Goal: Task Accomplishment & Management: Manage account settings

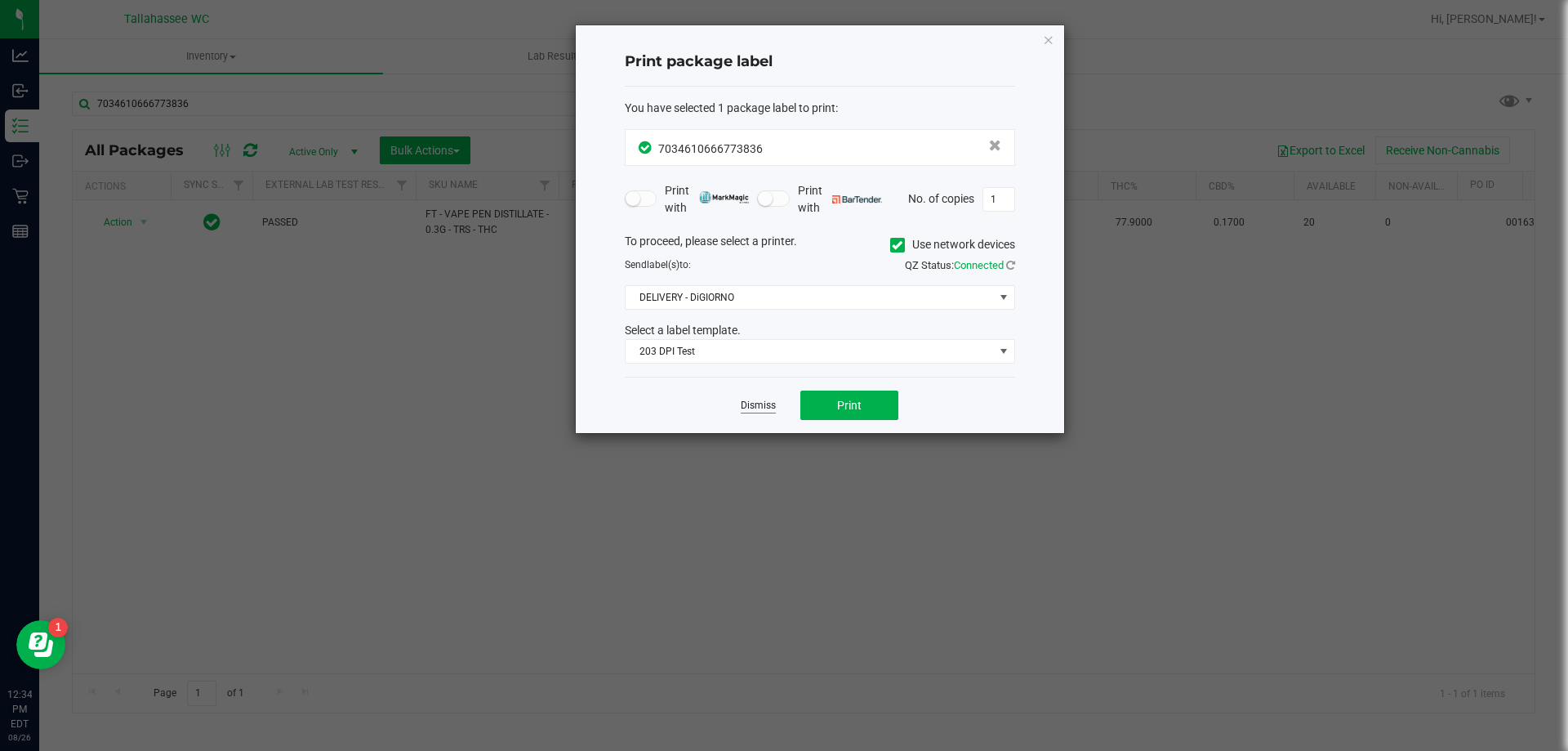
click at [752, 400] on link "Dismiss" at bounding box center [757, 406] width 35 height 14
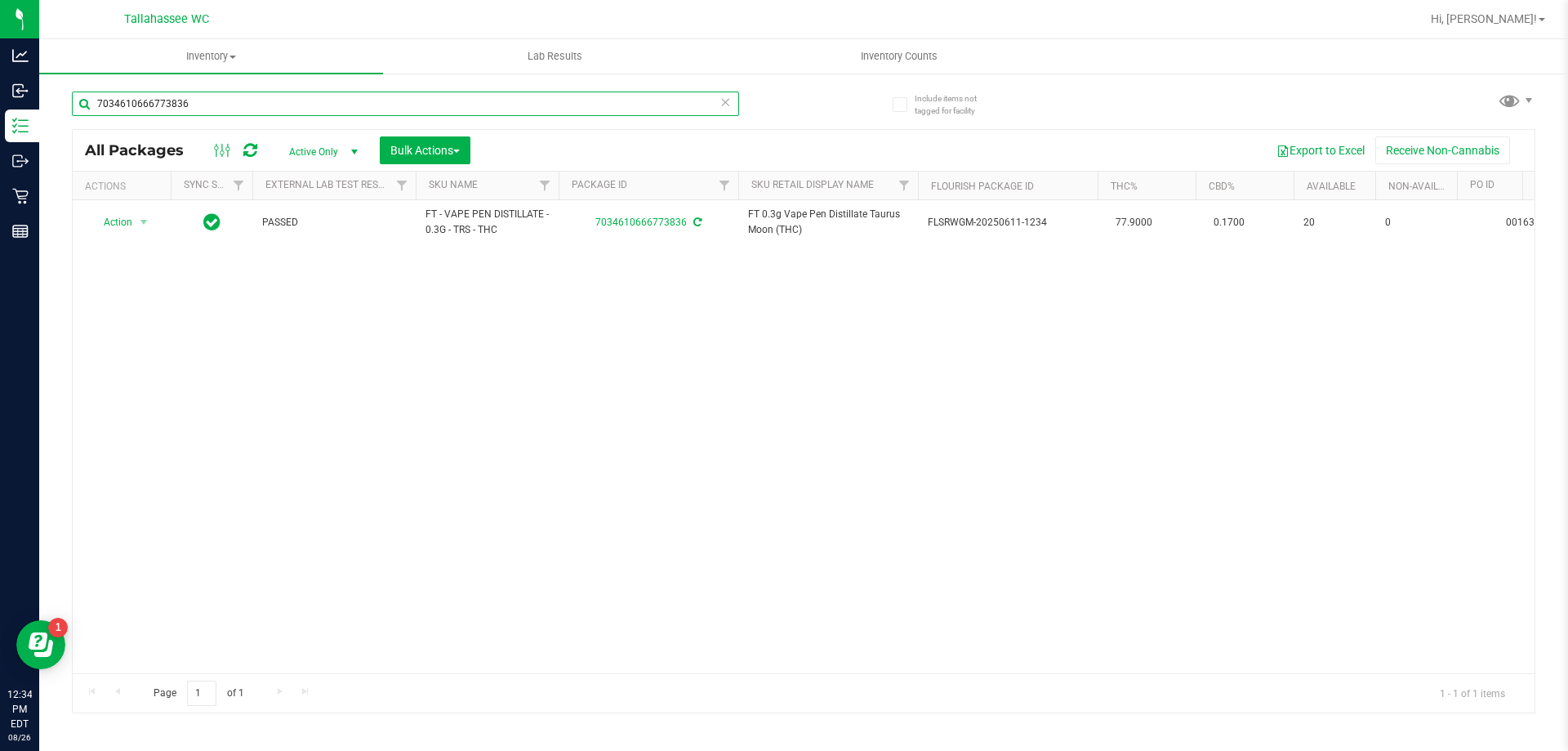
click at [274, 108] on input "7034610666773836" at bounding box center [405, 103] width 667 height 25
click at [274, 107] on input "7034610666773836" at bounding box center [405, 103] width 667 height 25
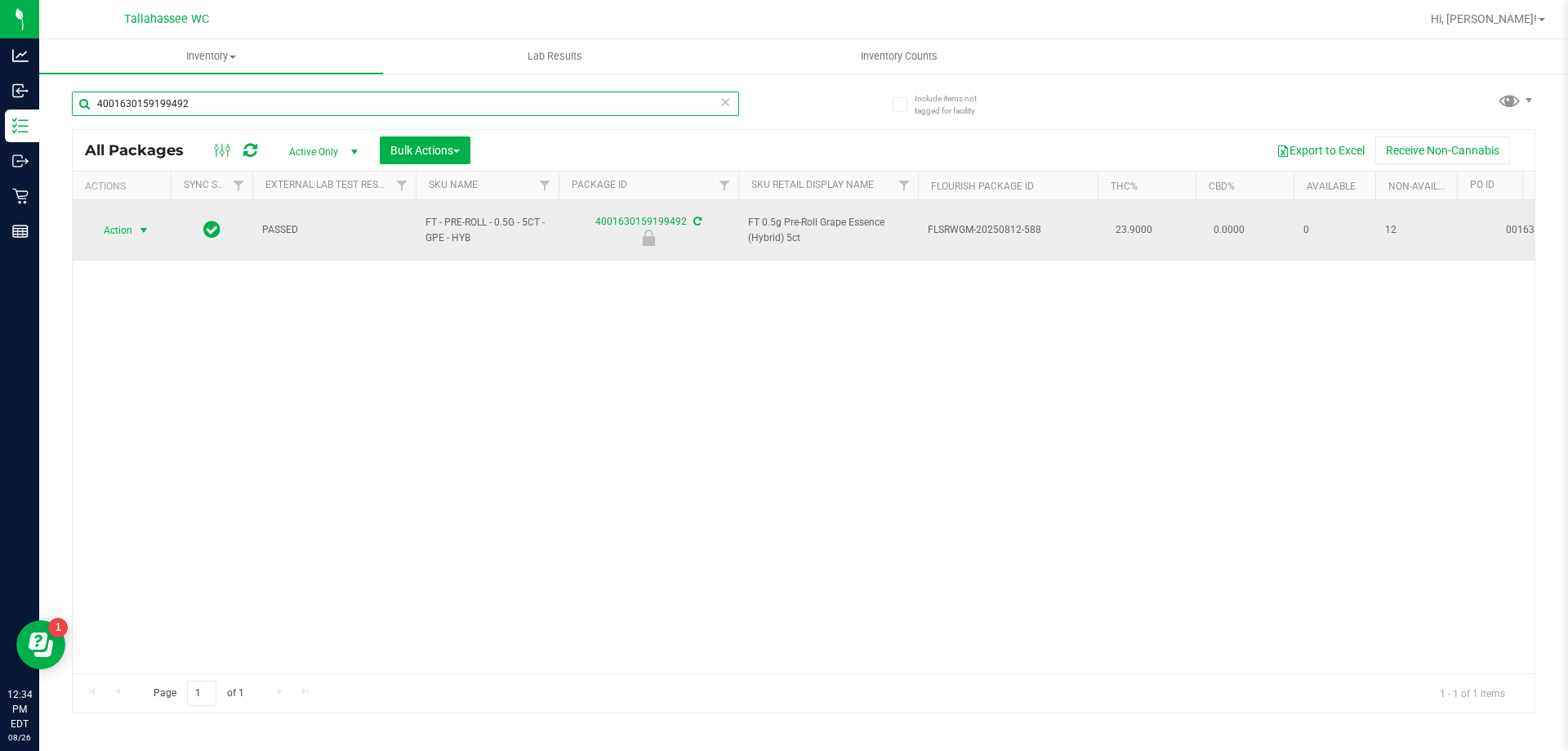
type input "4001630159199492"
click at [143, 229] on span "select" at bounding box center [143, 230] width 13 height 13
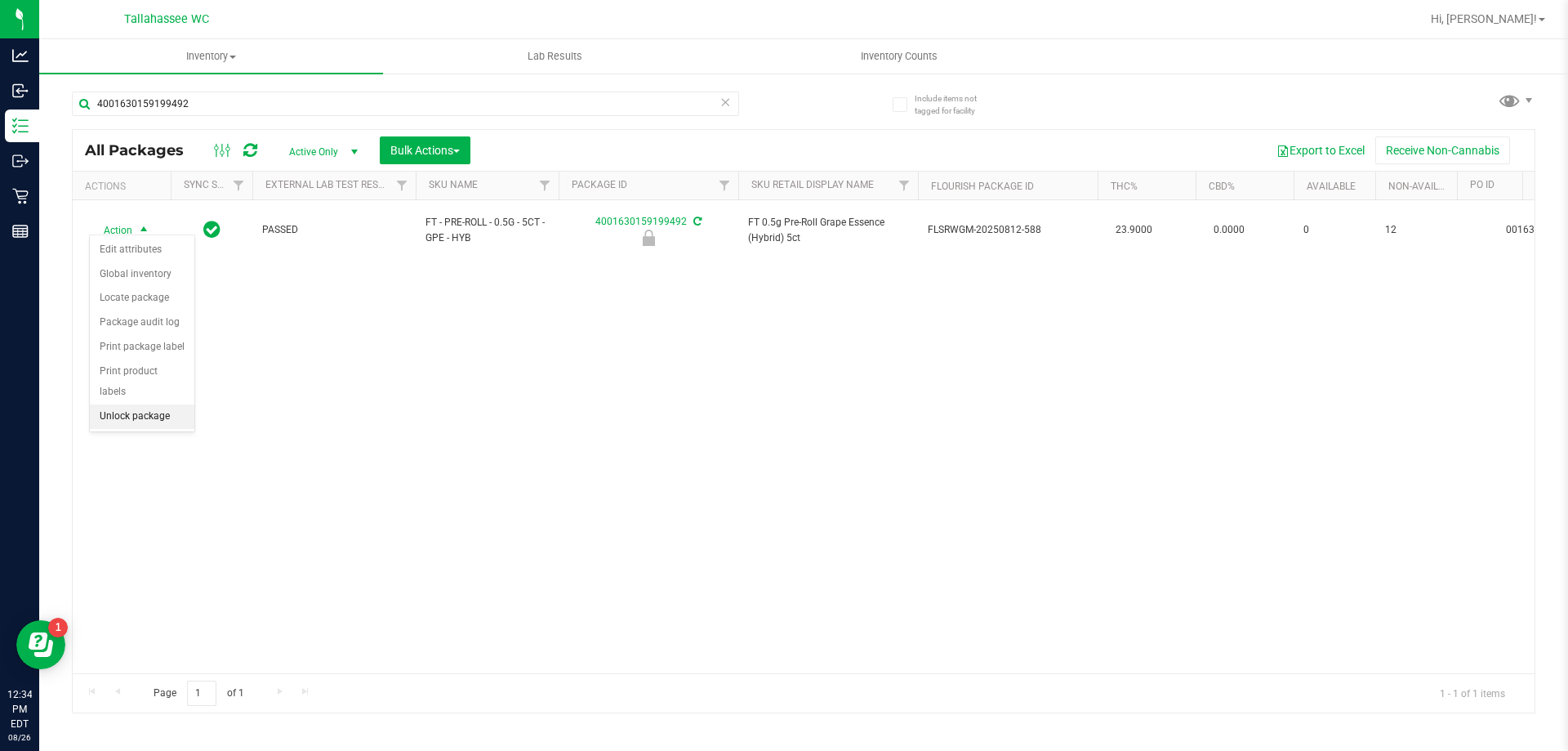
click at [139, 405] on li "Unlock package" at bounding box center [143, 417] width 105 height 25
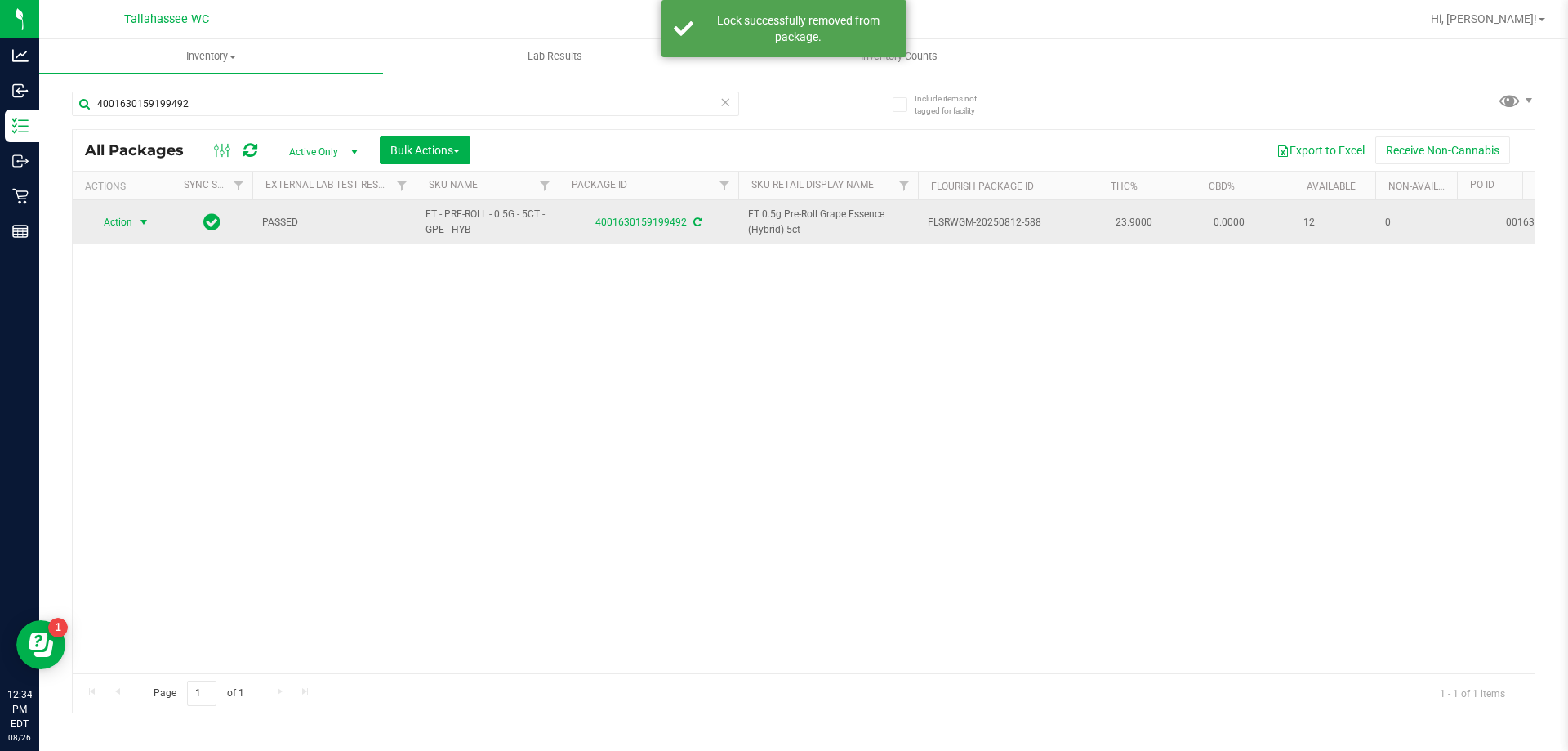
click at [146, 222] on span "select" at bounding box center [143, 222] width 13 height 13
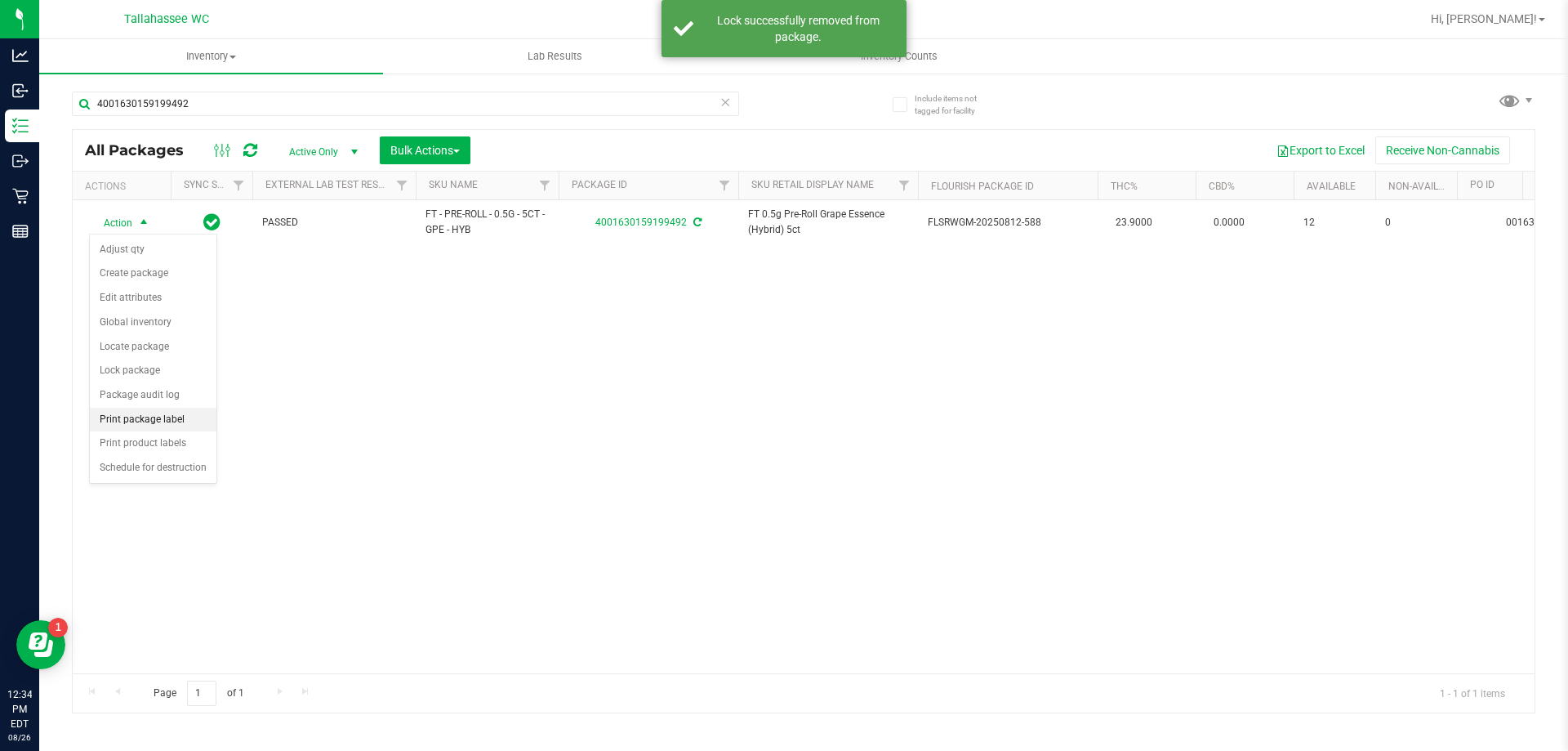
click at [170, 420] on li "Print package label" at bounding box center [153, 419] width 126 height 25
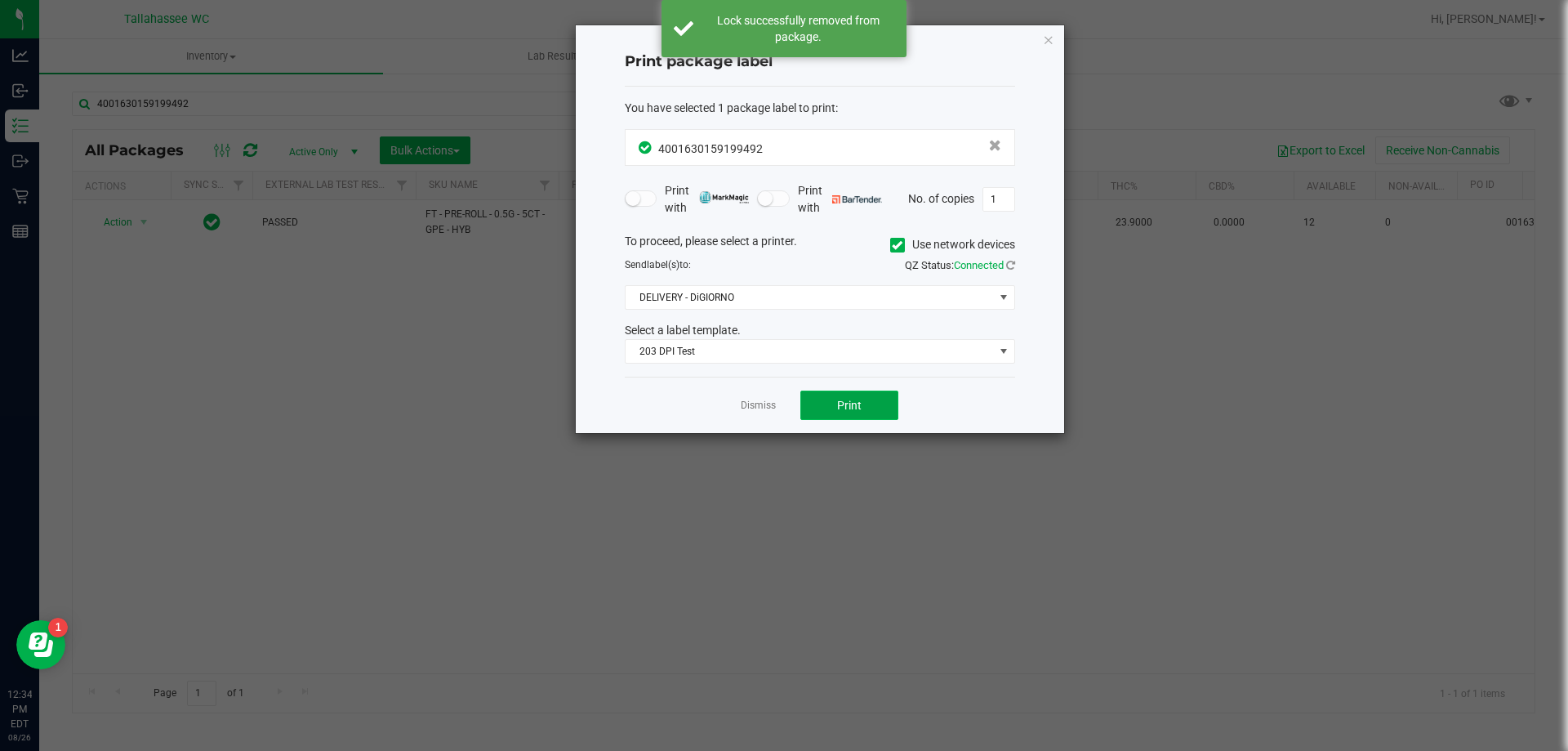
click at [830, 400] on button "Print" at bounding box center [849, 405] width 98 height 29
click at [769, 406] on link "Dismiss" at bounding box center [757, 406] width 35 height 14
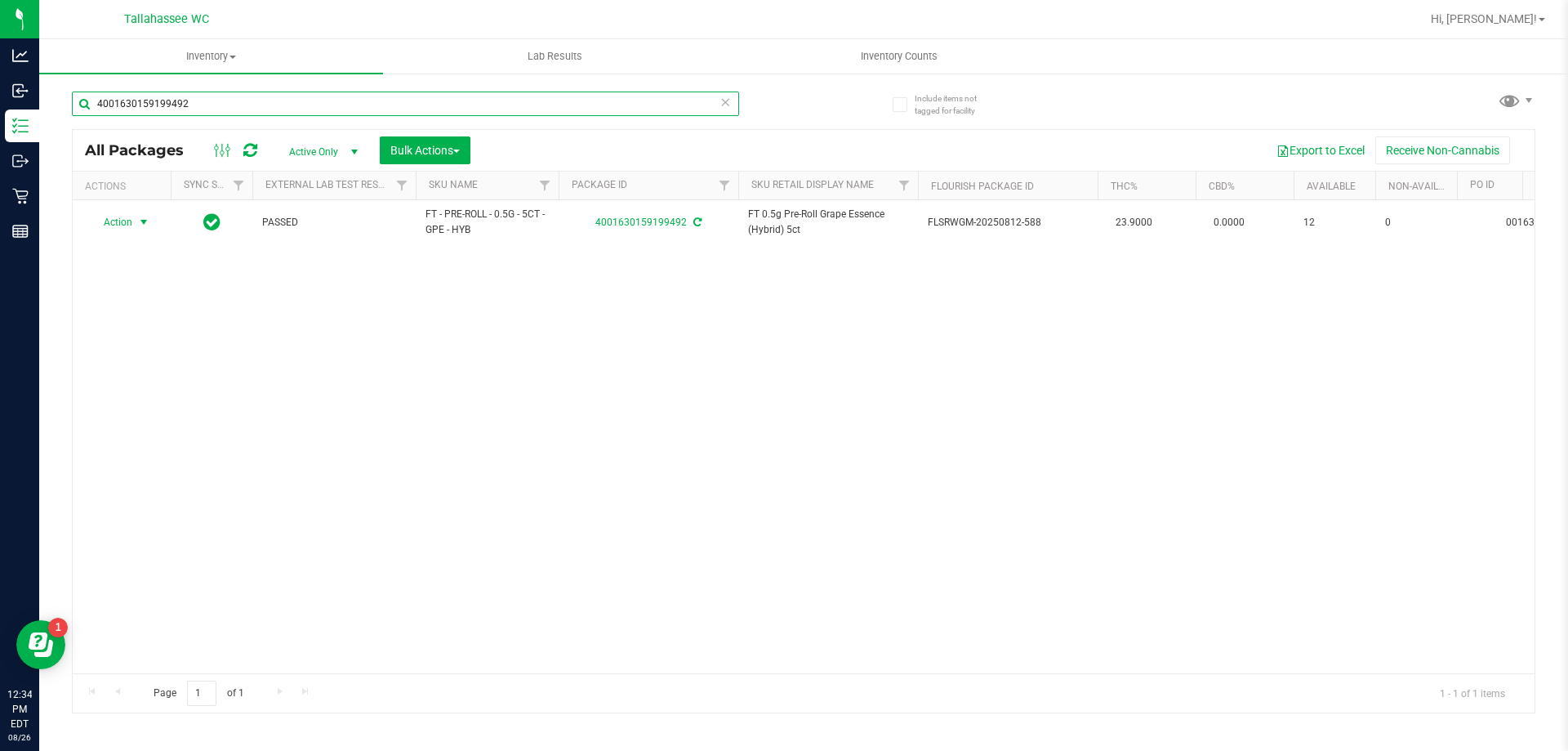
click at [312, 93] on input "4001630159199492" at bounding box center [405, 103] width 667 height 25
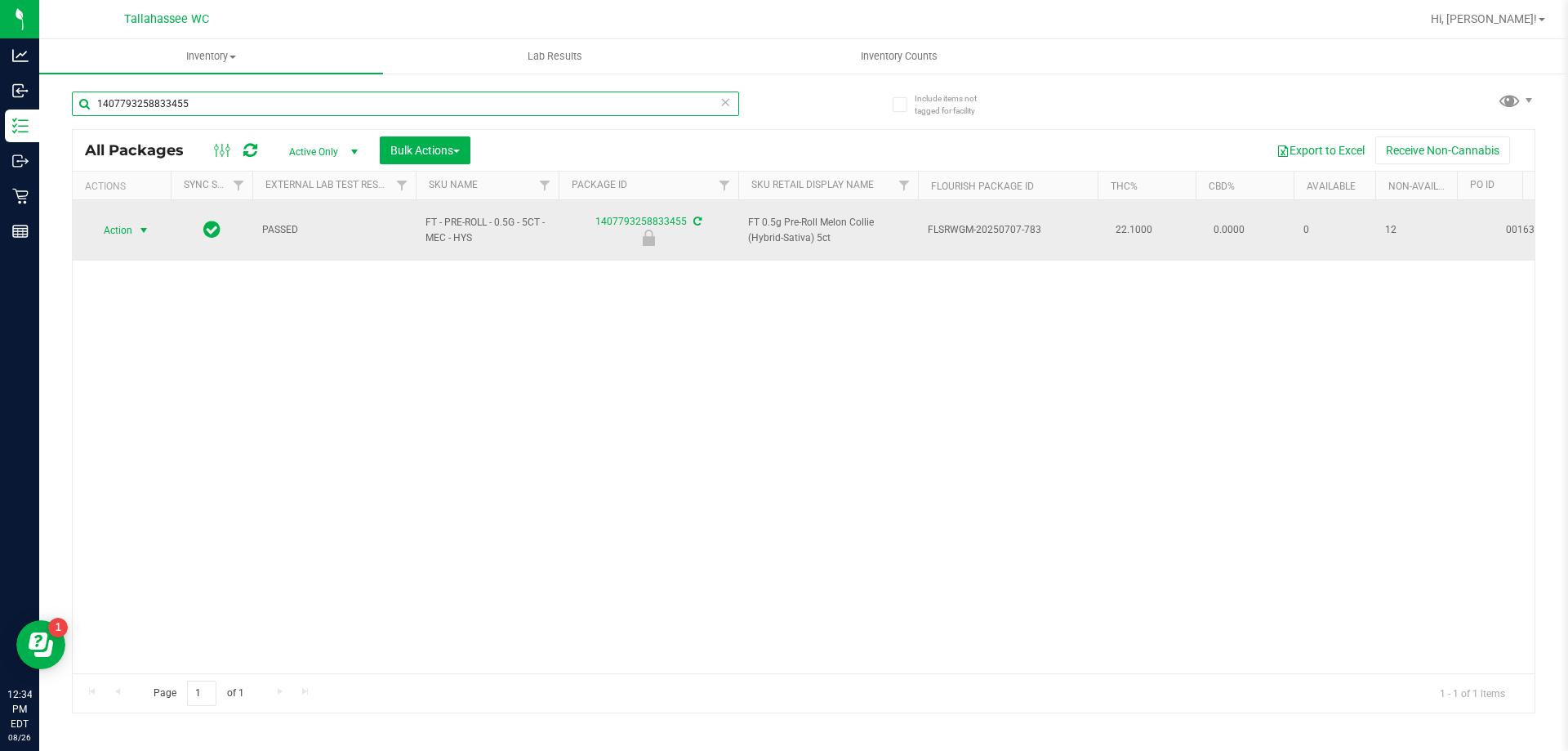
type input "1407793258833455"
click at [144, 224] on span "select" at bounding box center [143, 230] width 13 height 13
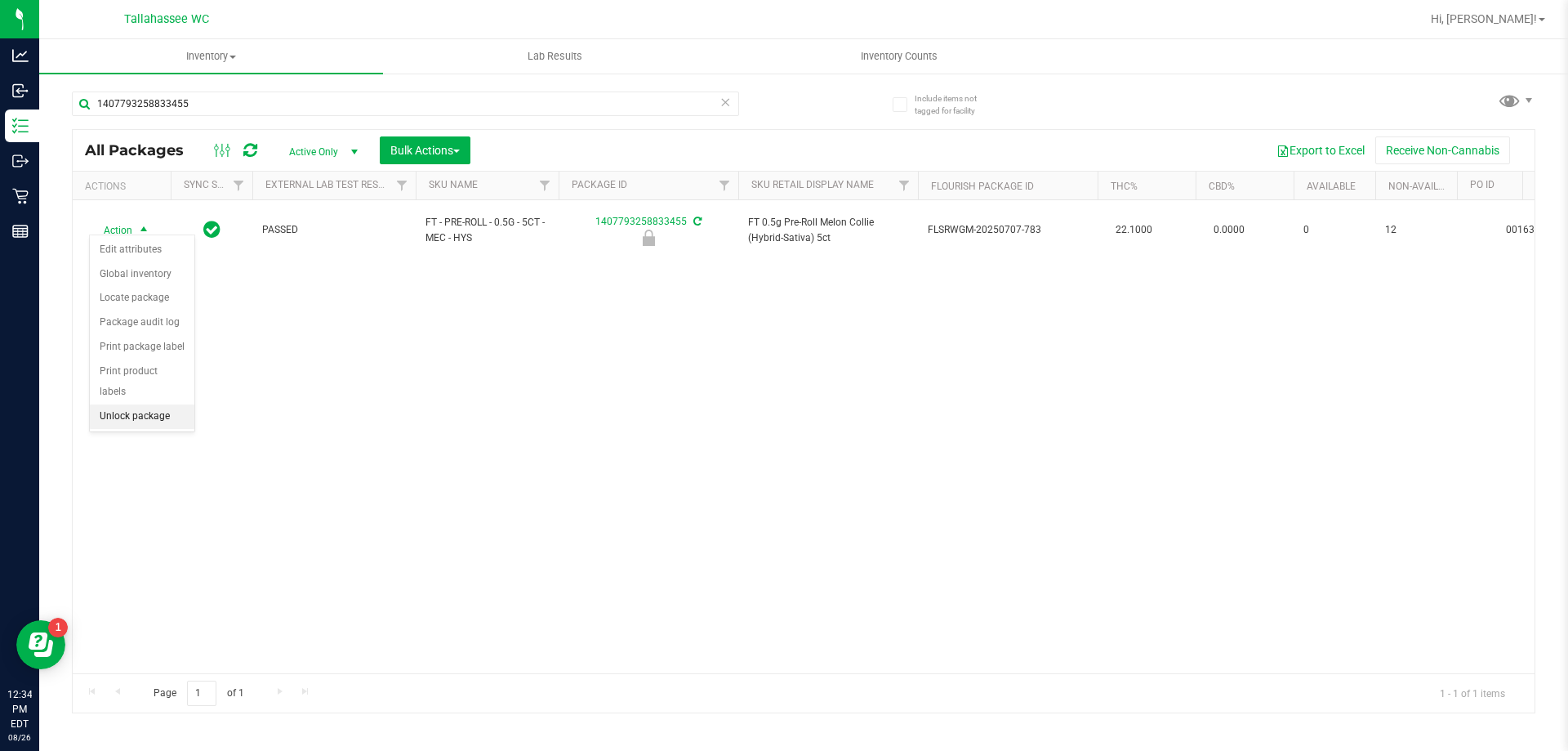
drag, startPoint x: 132, startPoint y: 403, endPoint x: 143, endPoint y: 346, distance: 58.1
click at [132, 405] on li "Unlock package" at bounding box center [143, 417] width 105 height 25
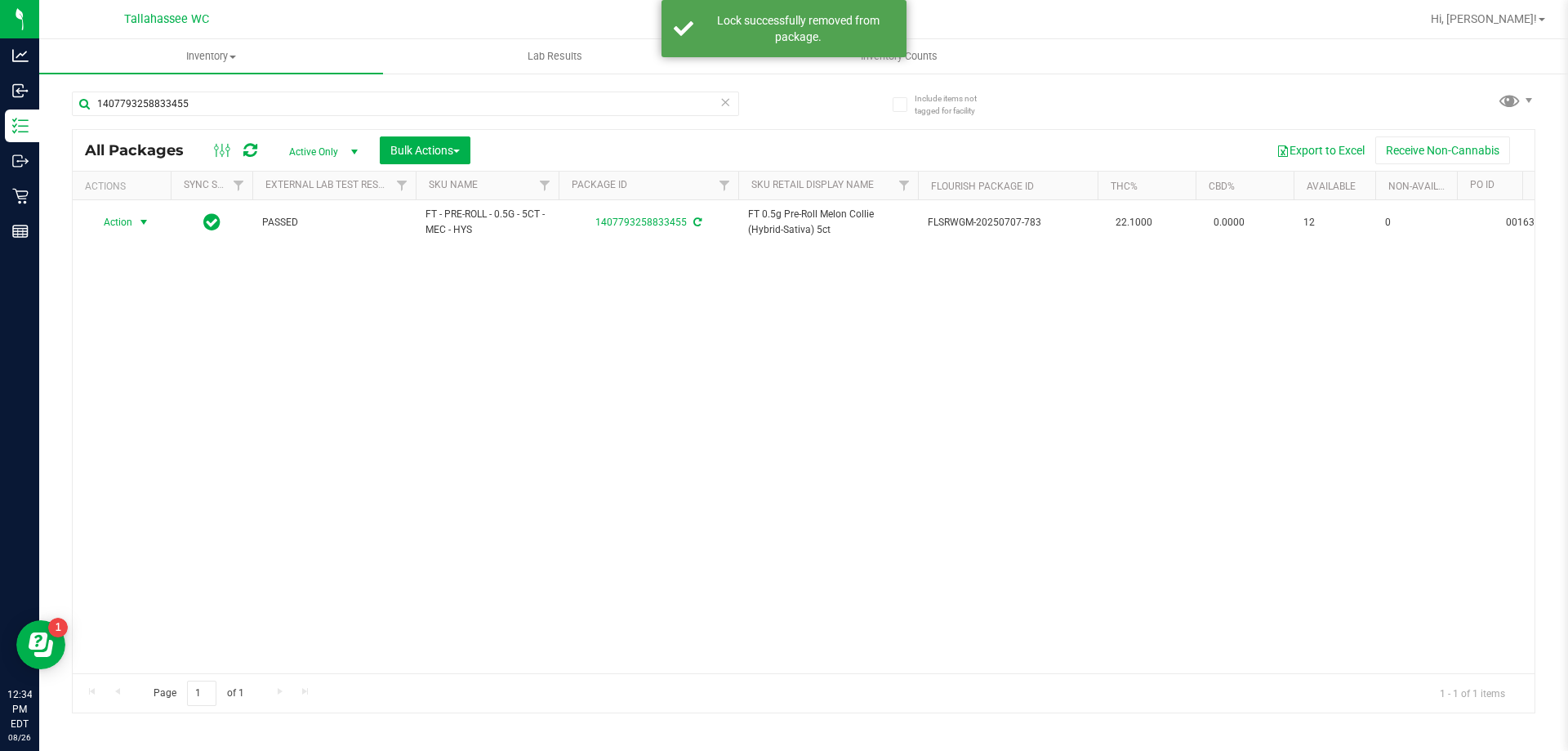
drag, startPoint x: 140, startPoint y: 223, endPoint x: 152, endPoint y: 254, distance: 33.2
click at [140, 222] on span "select" at bounding box center [143, 222] width 13 height 13
click at [166, 422] on li "Print package label" at bounding box center [153, 419] width 126 height 25
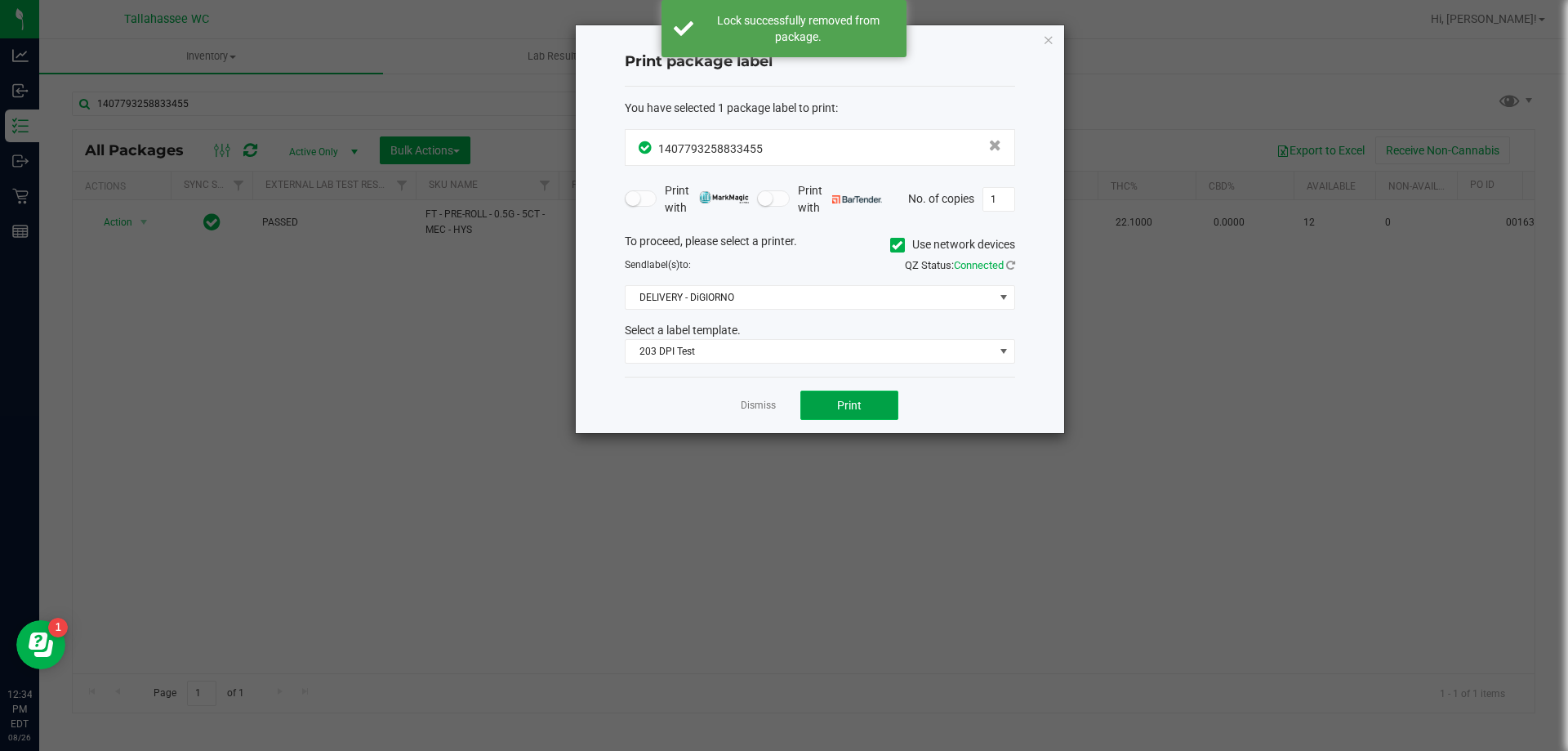
click at [885, 398] on button "Print" at bounding box center [849, 405] width 98 height 29
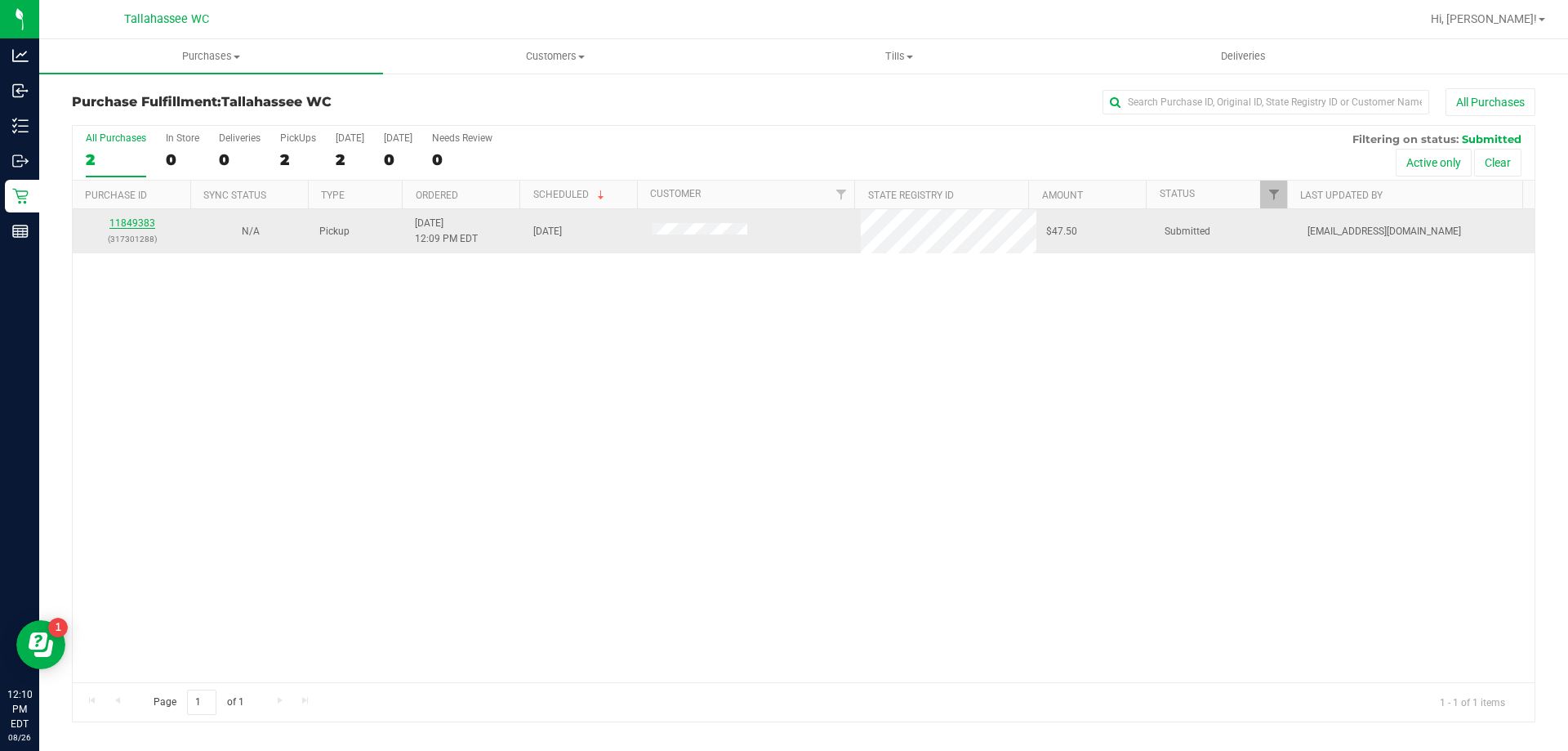
click at [144, 220] on link "11849383" at bounding box center [131, 223] width 46 height 11
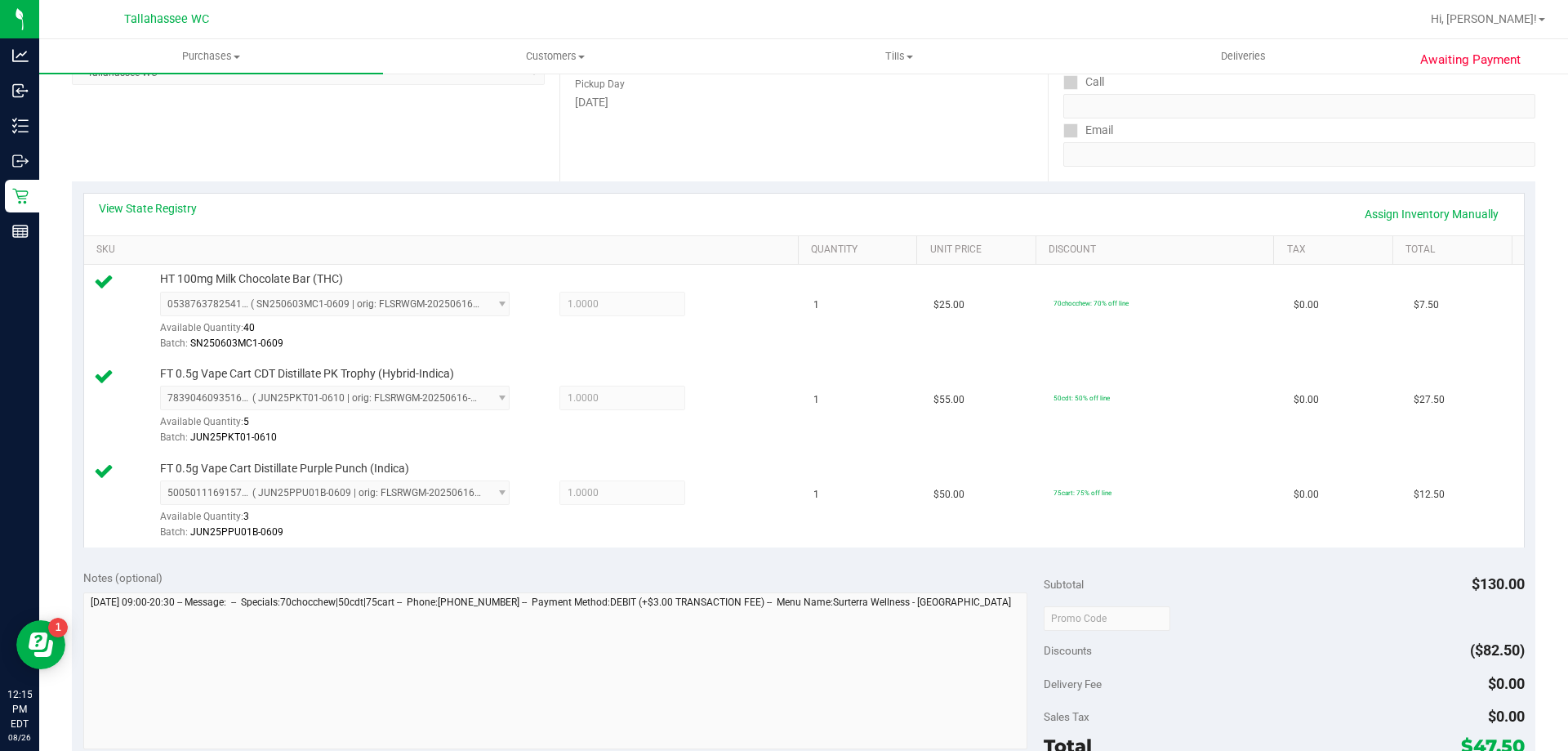
scroll to position [408, 0]
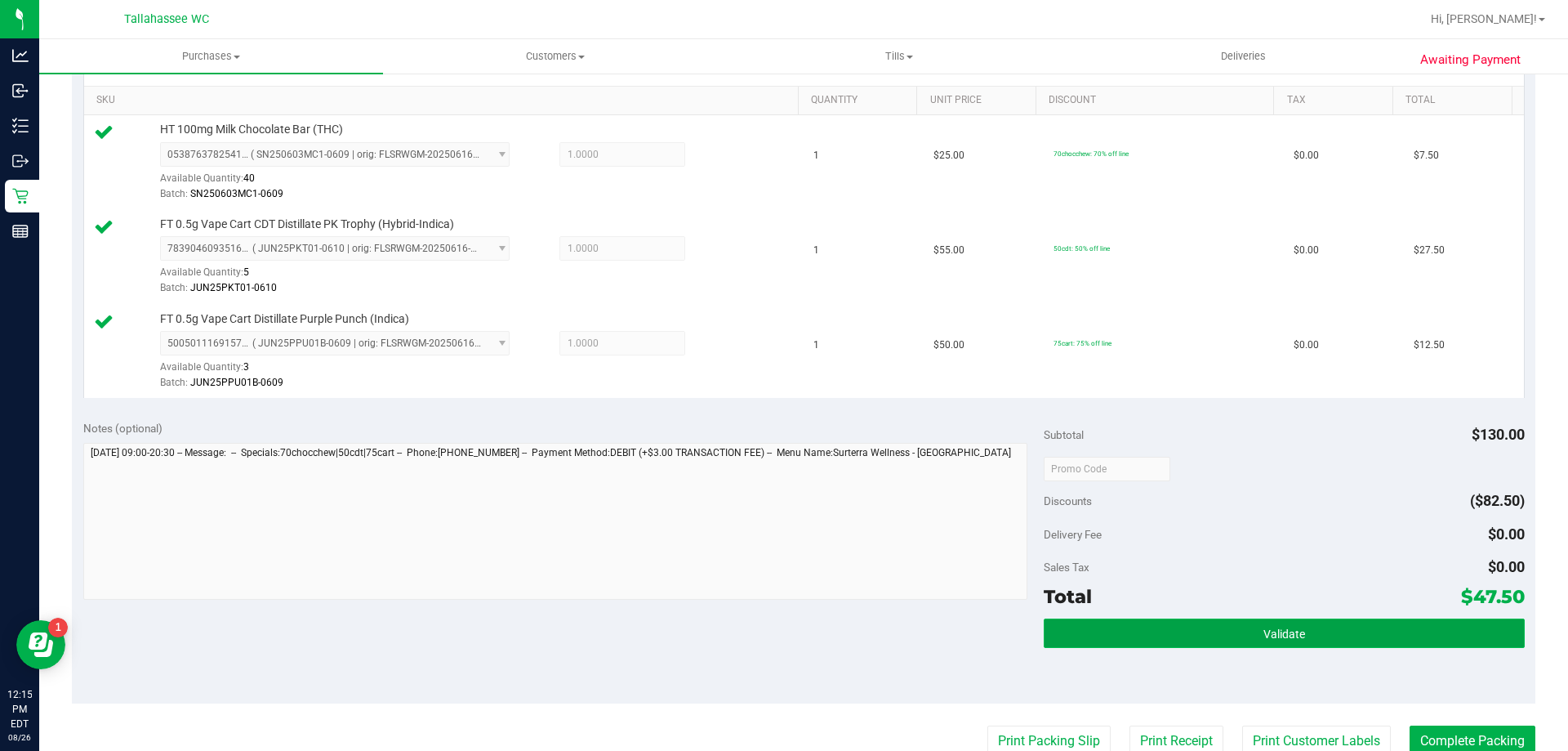
click at [1057, 640] on button "Validate" at bounding box center [1283, 633] width 480 height 29
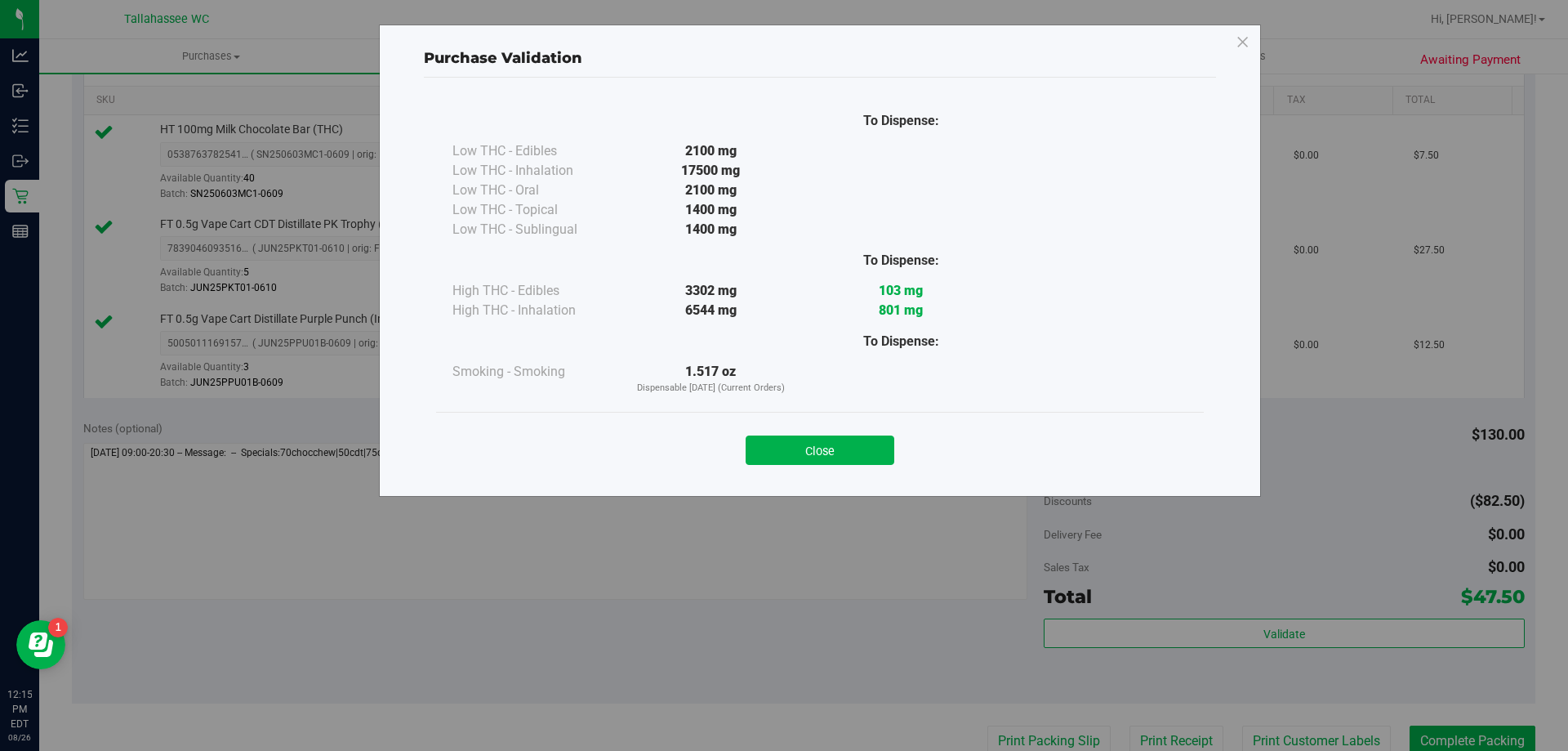
click at [869, 441] on button "Close" at bounding box center [819, 450] width 149 height 29
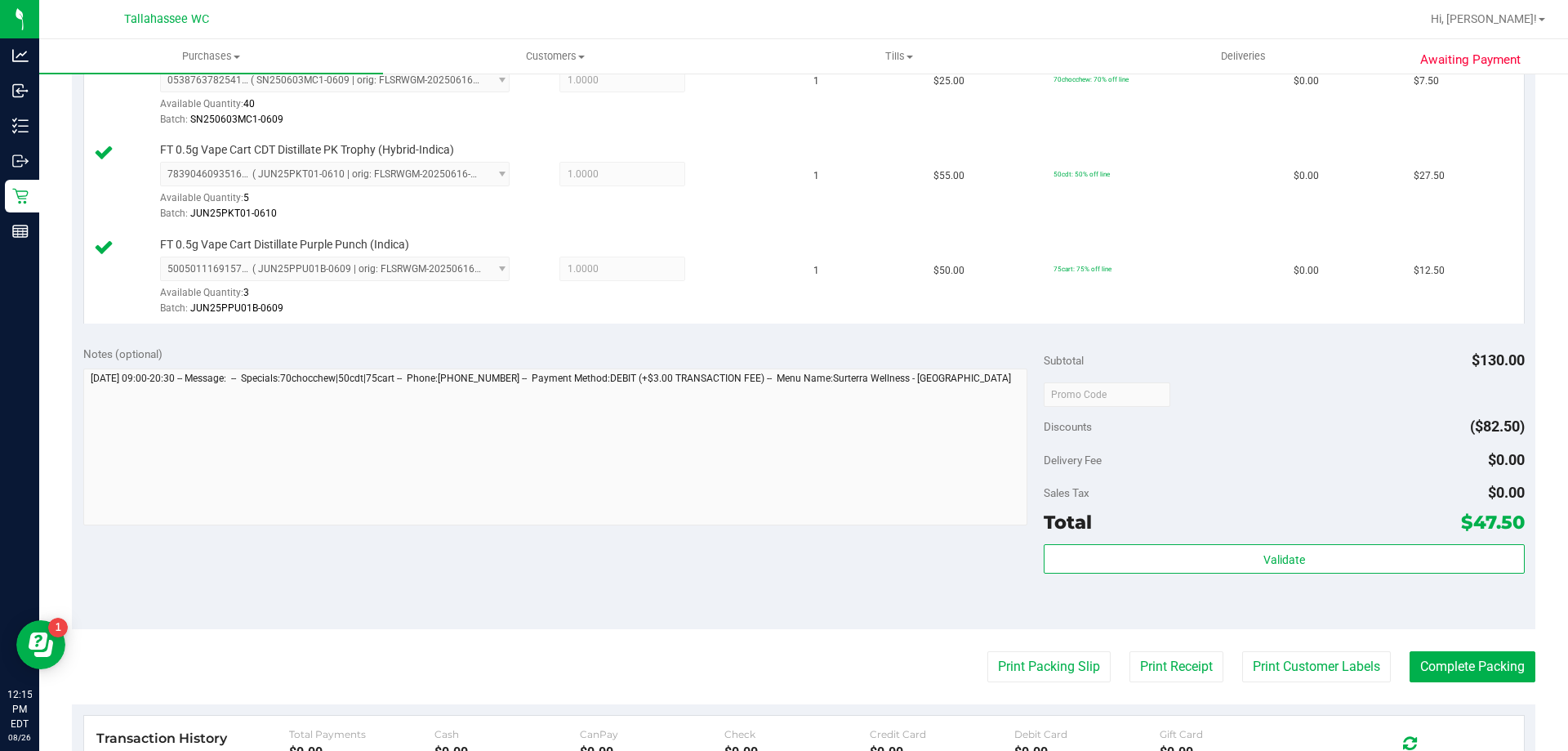
scroll to position [572, 0]
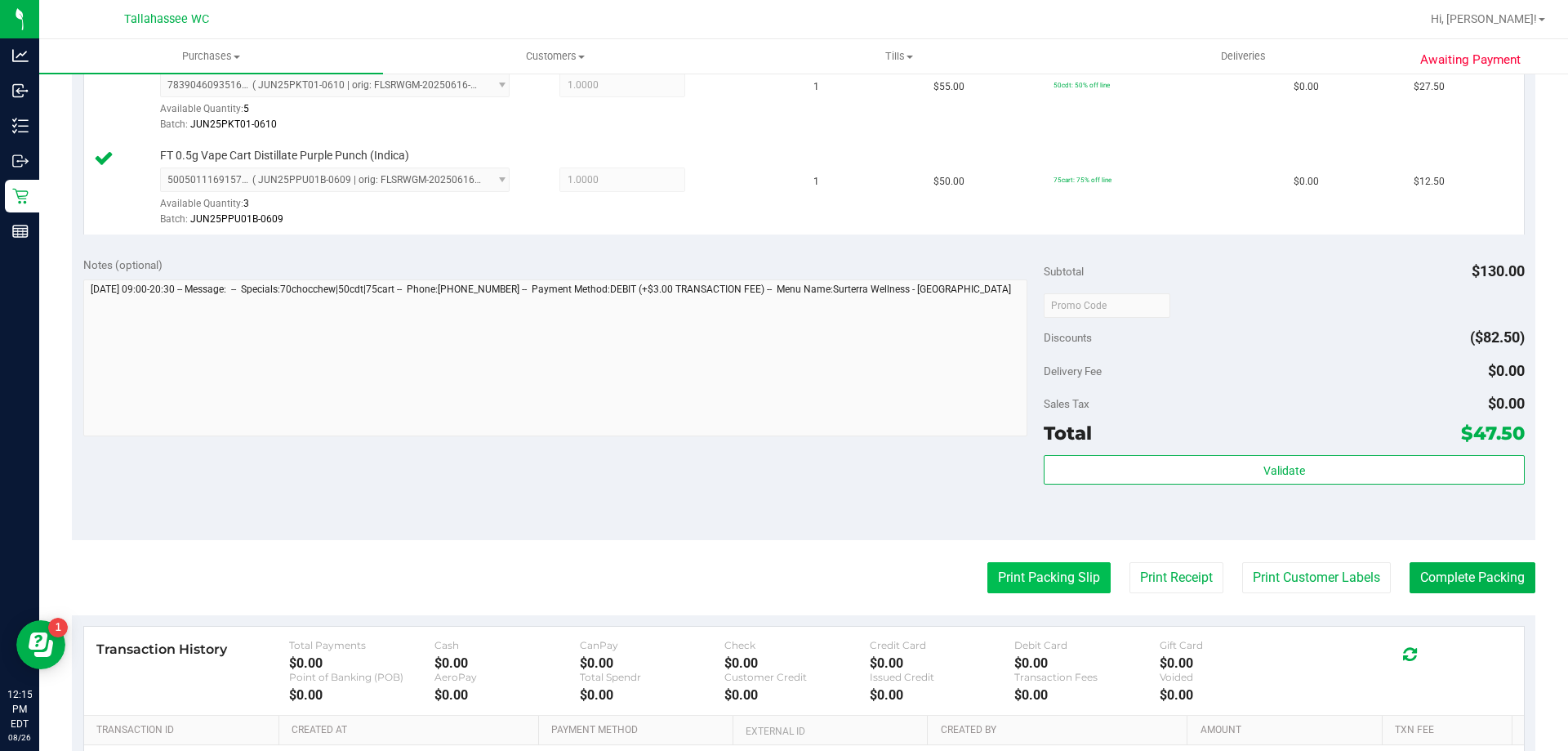
click at [1022, 584] on button "Print Packing Slip" at bounding box center [1049, 577] width 124 height 31
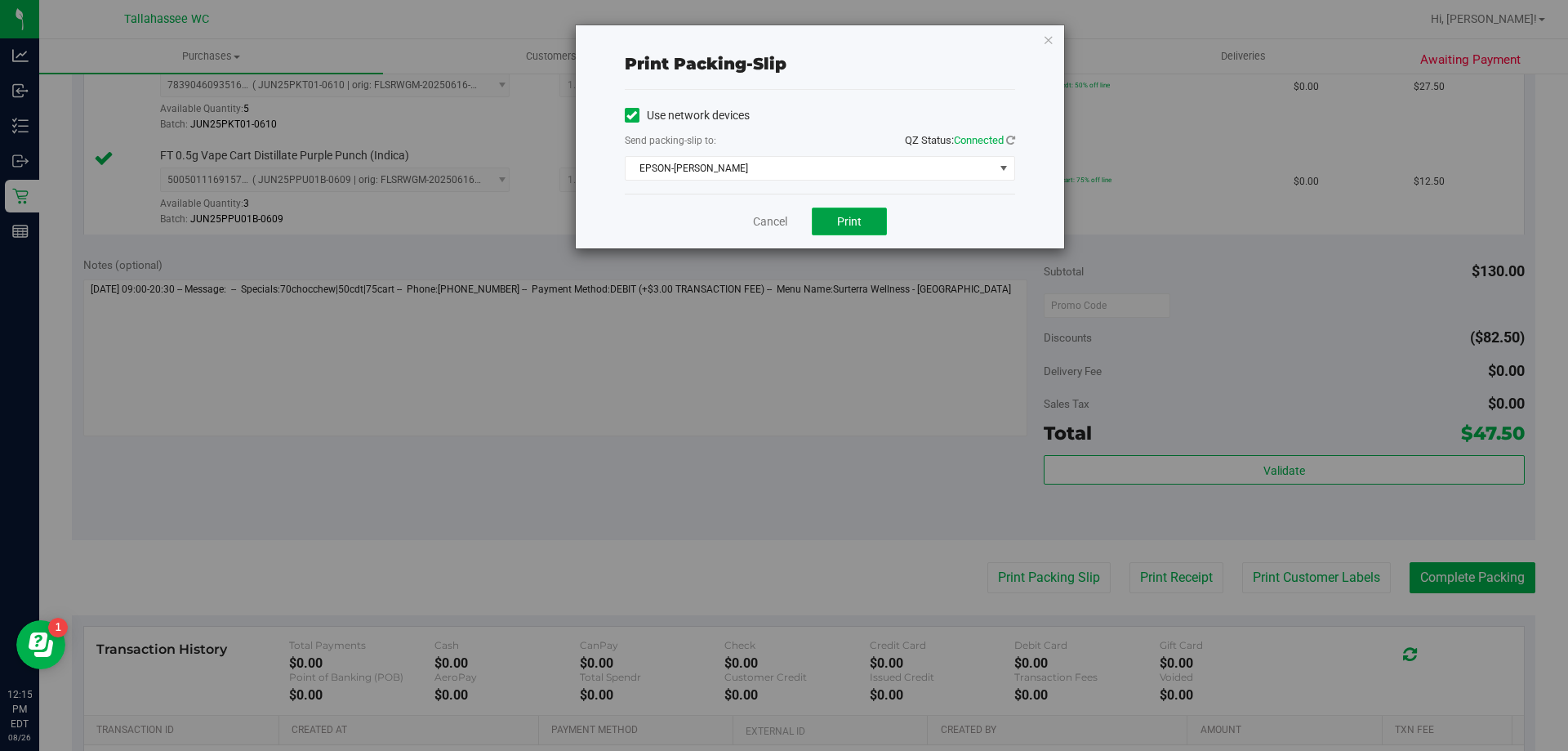
click at [830, 218] on button "Print" at bounding box center [848, 221] width 75 height 27
click at [767, 222] on link "Cancel" at bounding box center [770, 222] width 34 height 17
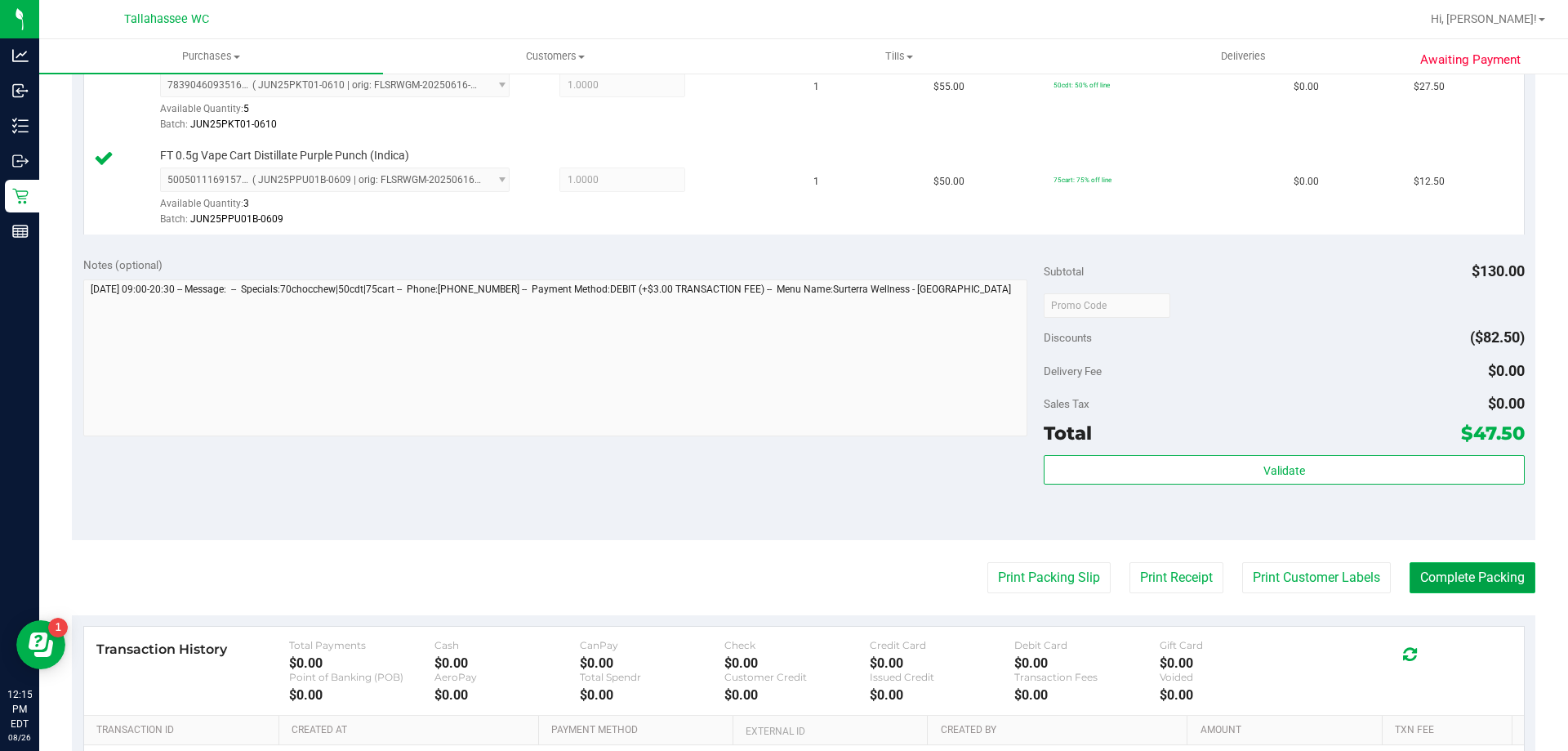
click at [1450, 578] on button "Complete Packing" at bounding box center [1472, 577] width 125 height 31
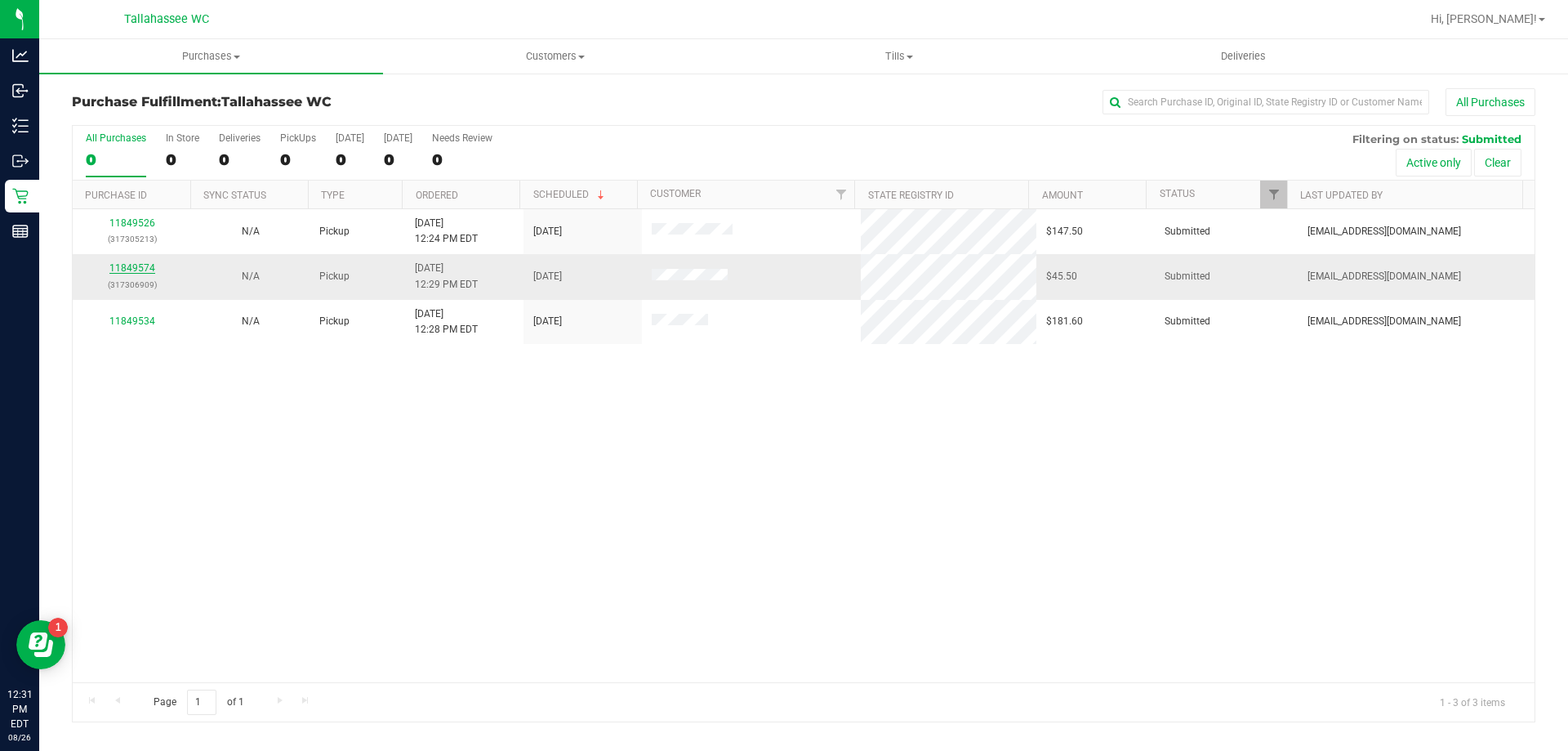
click at [149, 267] on link "11849574" at bounding box center [131, 267] width 46 height 11
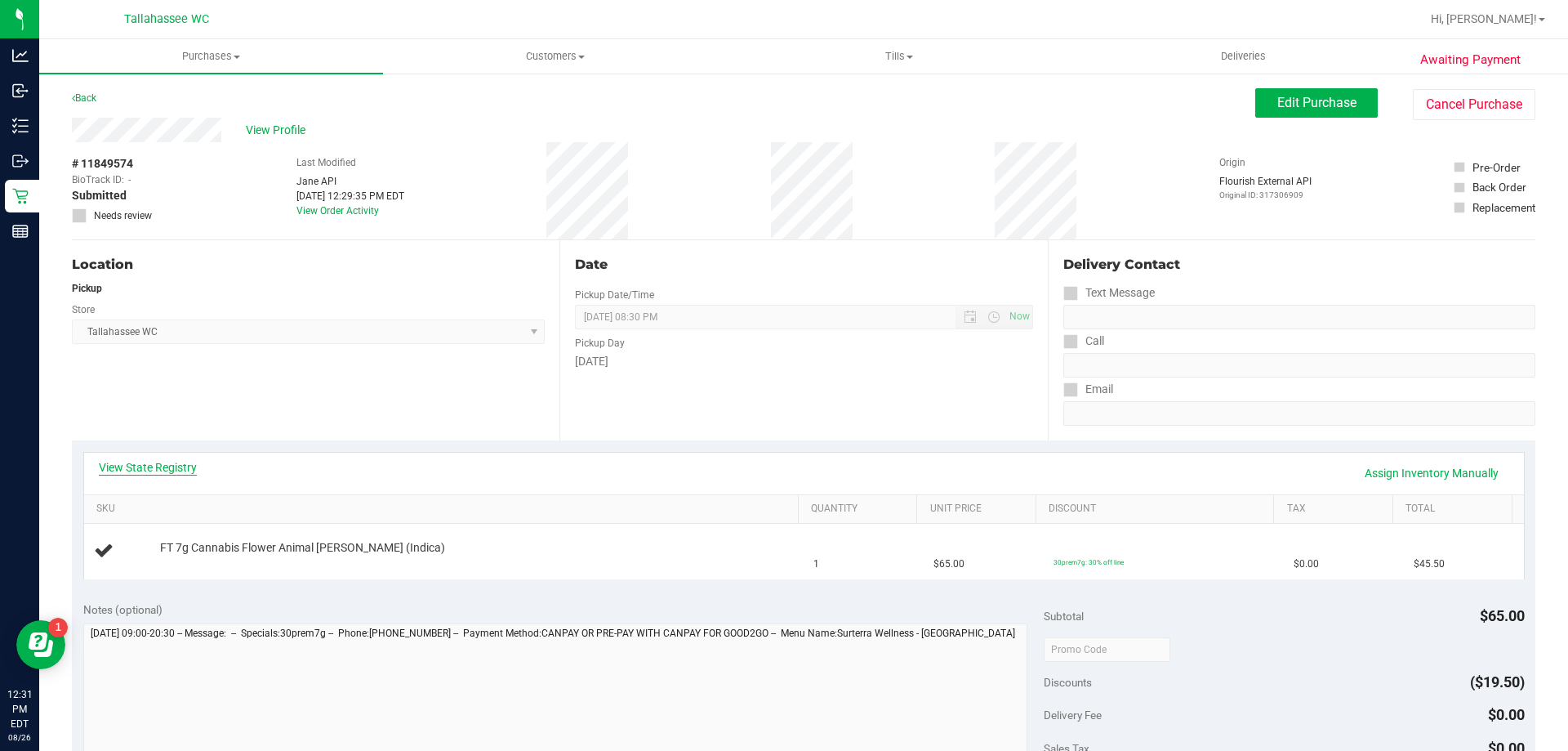
click at [189, 461] on link "View State Registry" at bounding box center [148, 467] width 98 height 16
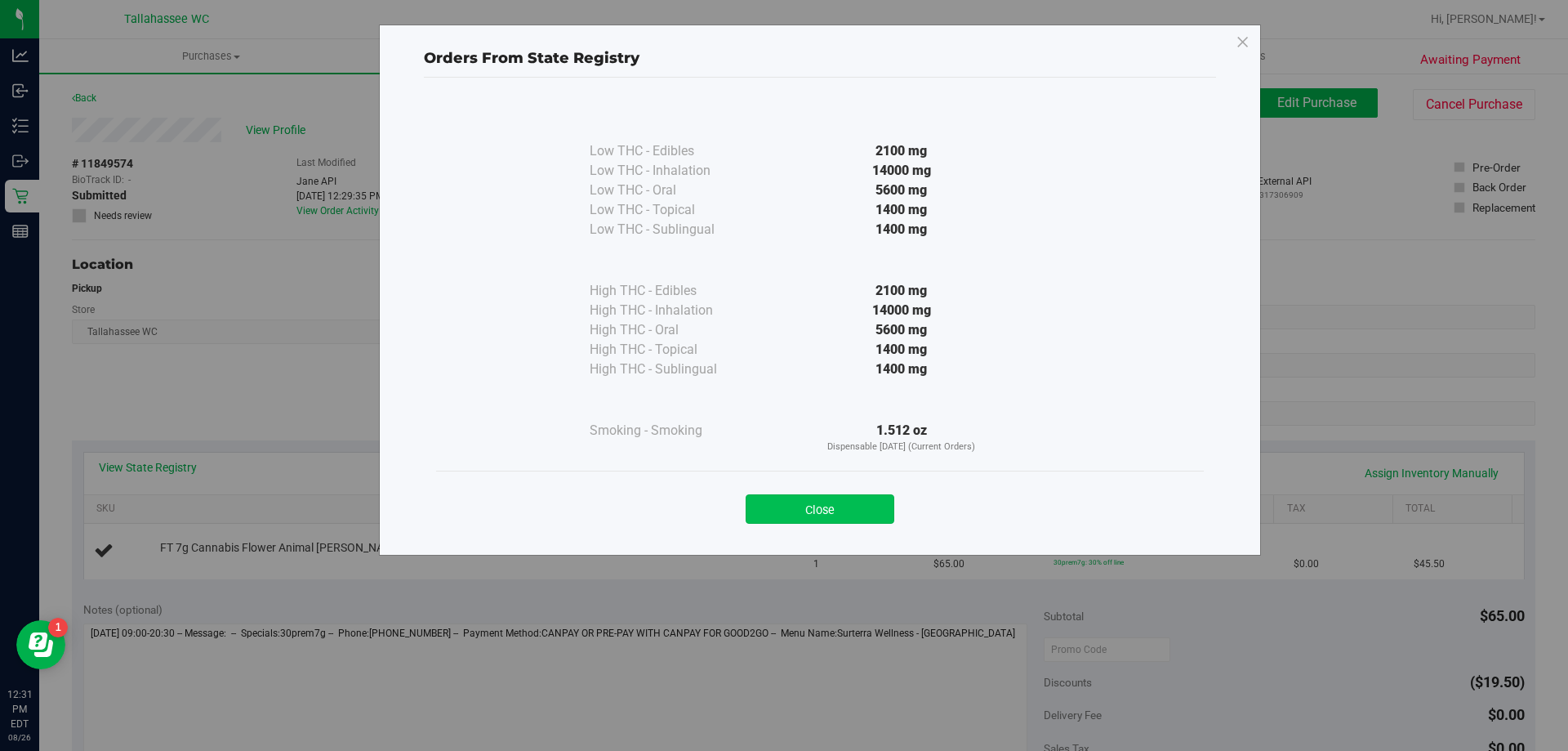
click at [824, 510] on button "Close" at bounding box center [819, 509] width 149 height 29
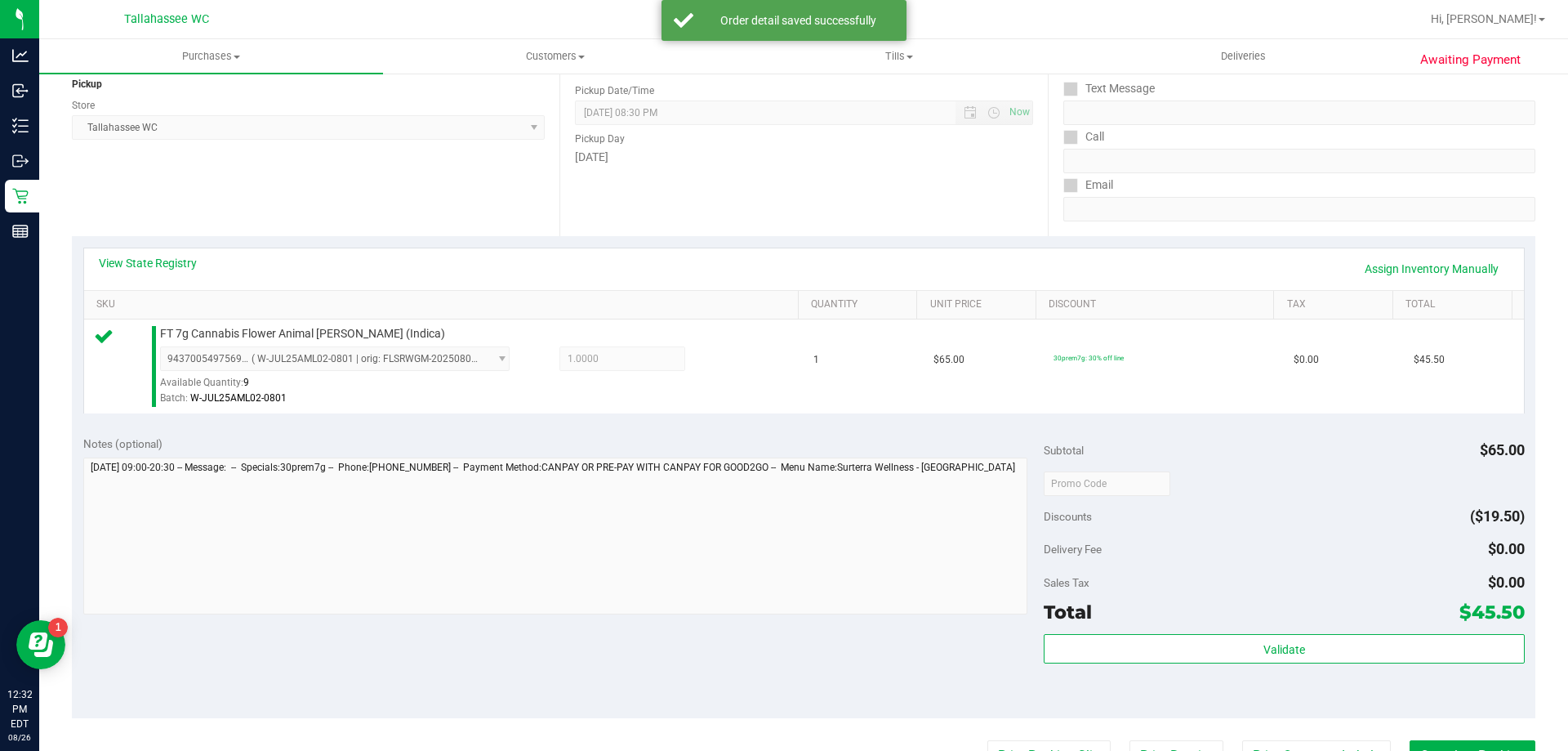
scroll to position [327, 0]
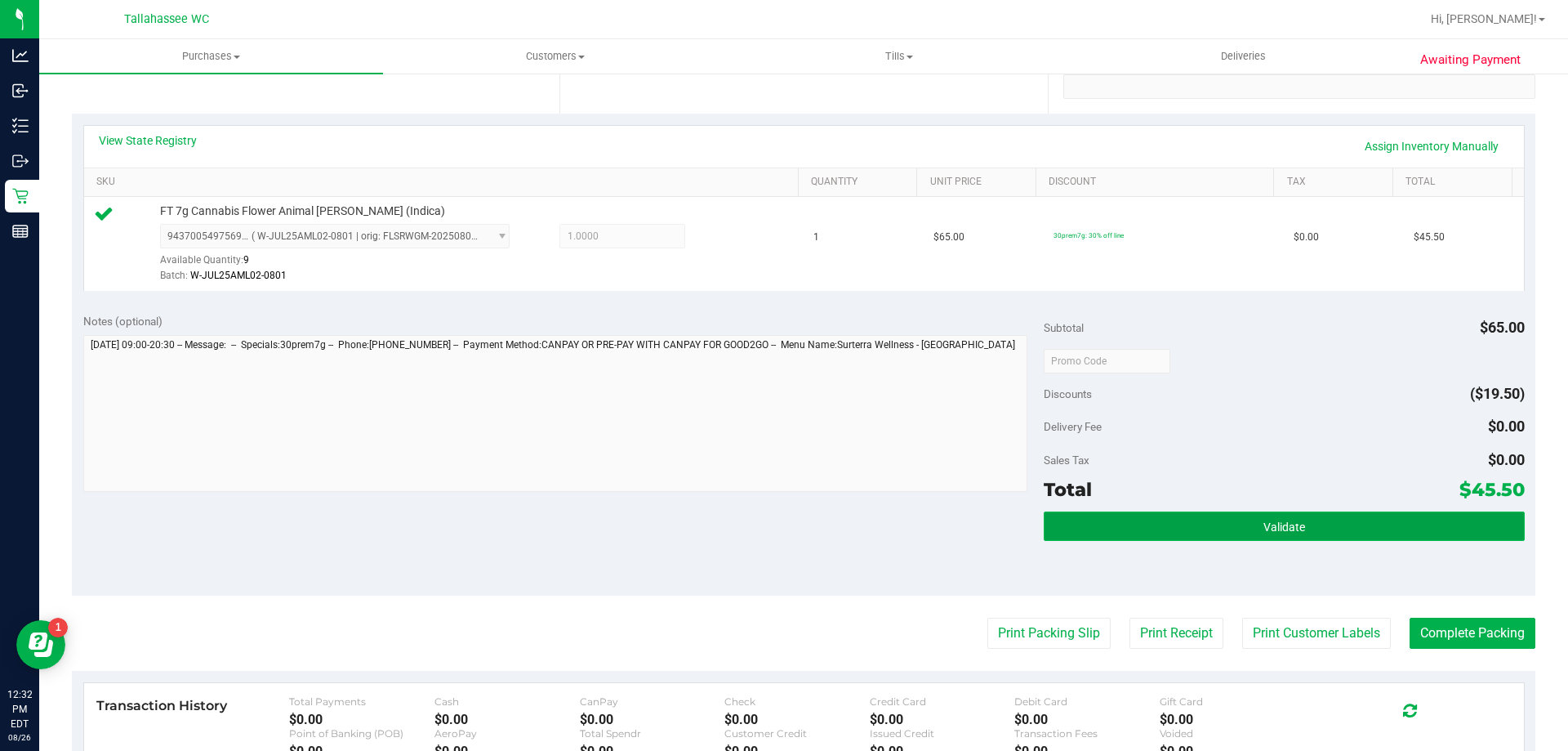
click at [1085, 523] on button "Validate" at bounding box center [1283, 526] width 480 height 29
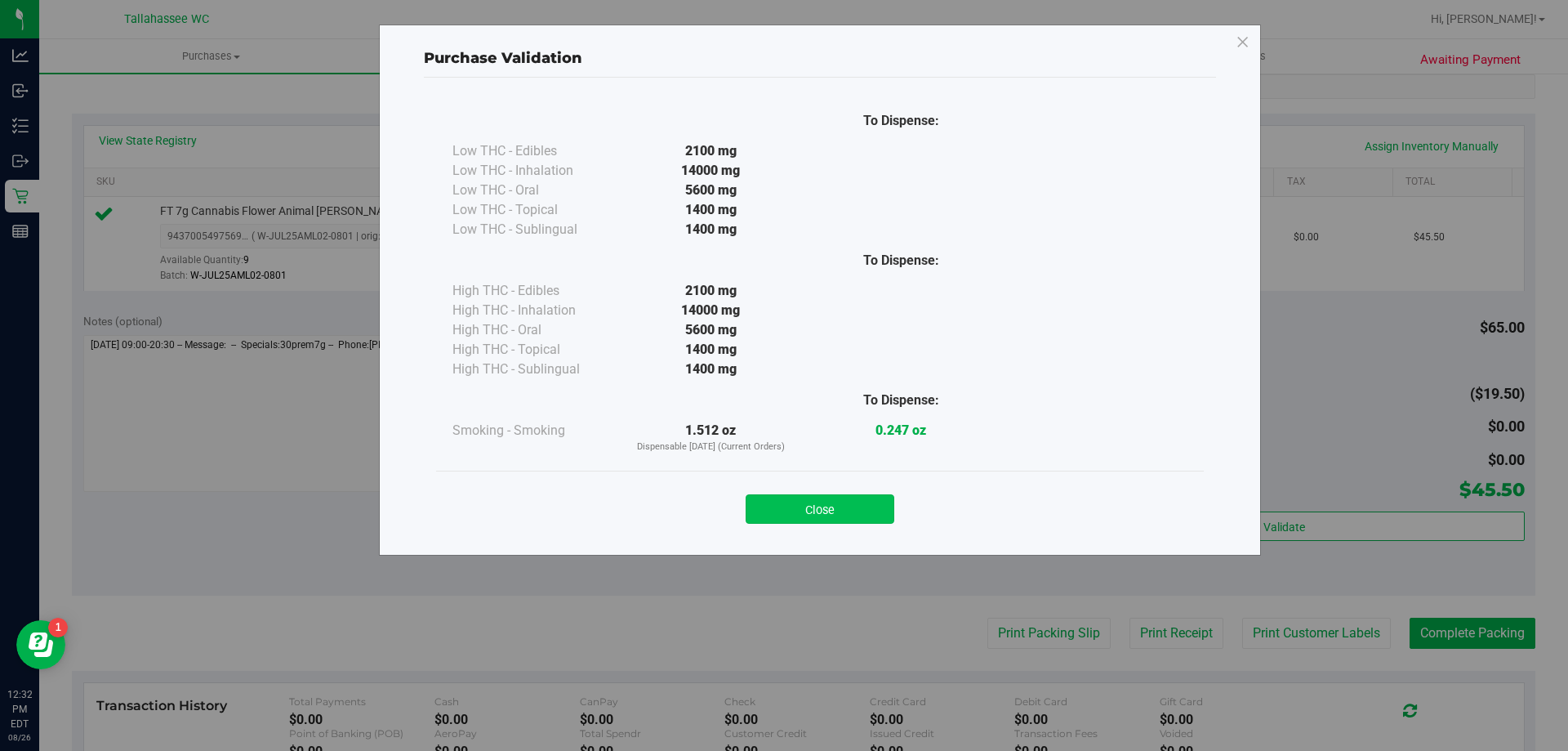
click at [845, 506] on button "Close" at bounding box center [819, 509] width 149 height 29
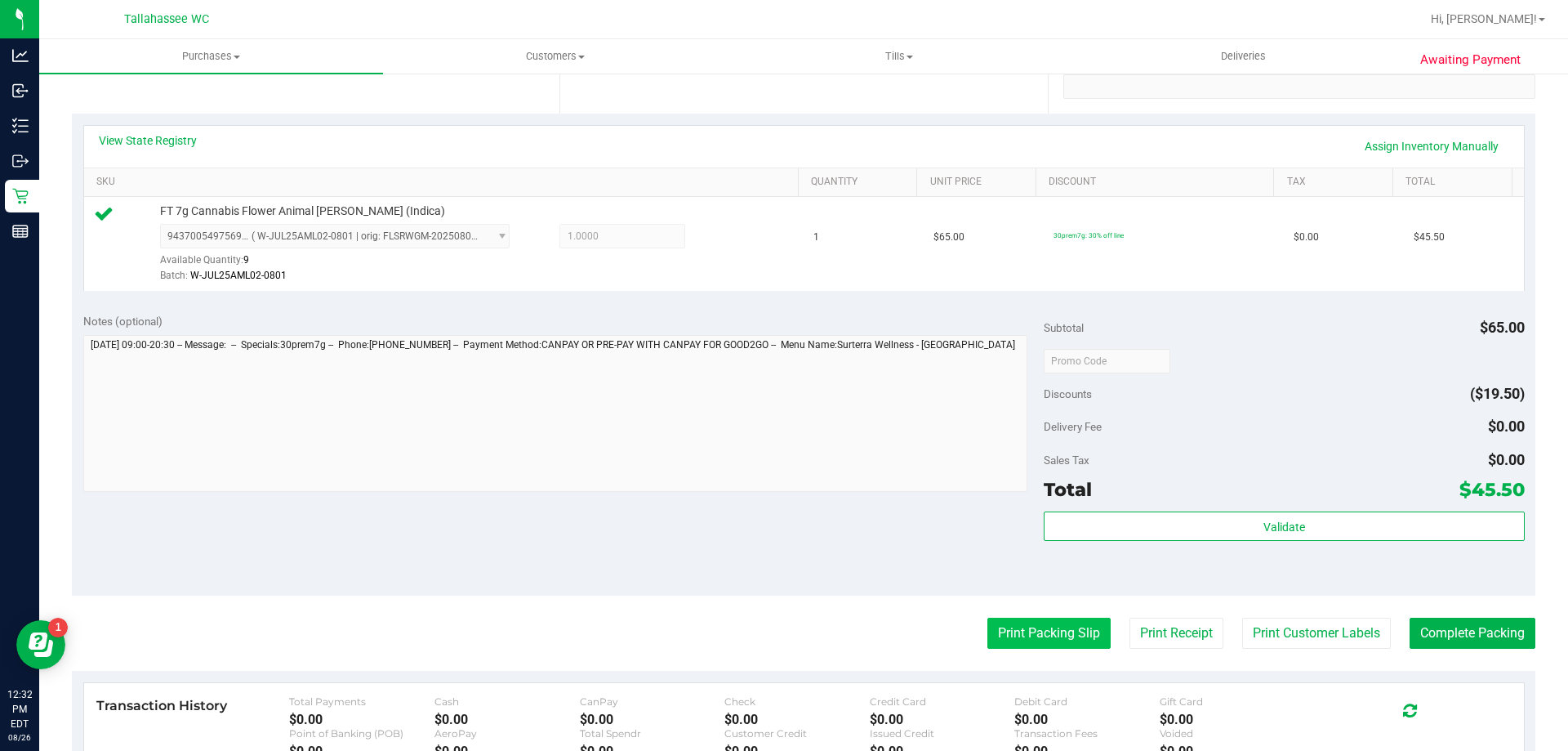
click at [999, 639] on button "Print Packing Slip" at bounding box center [1049, 633] width 124 height 31
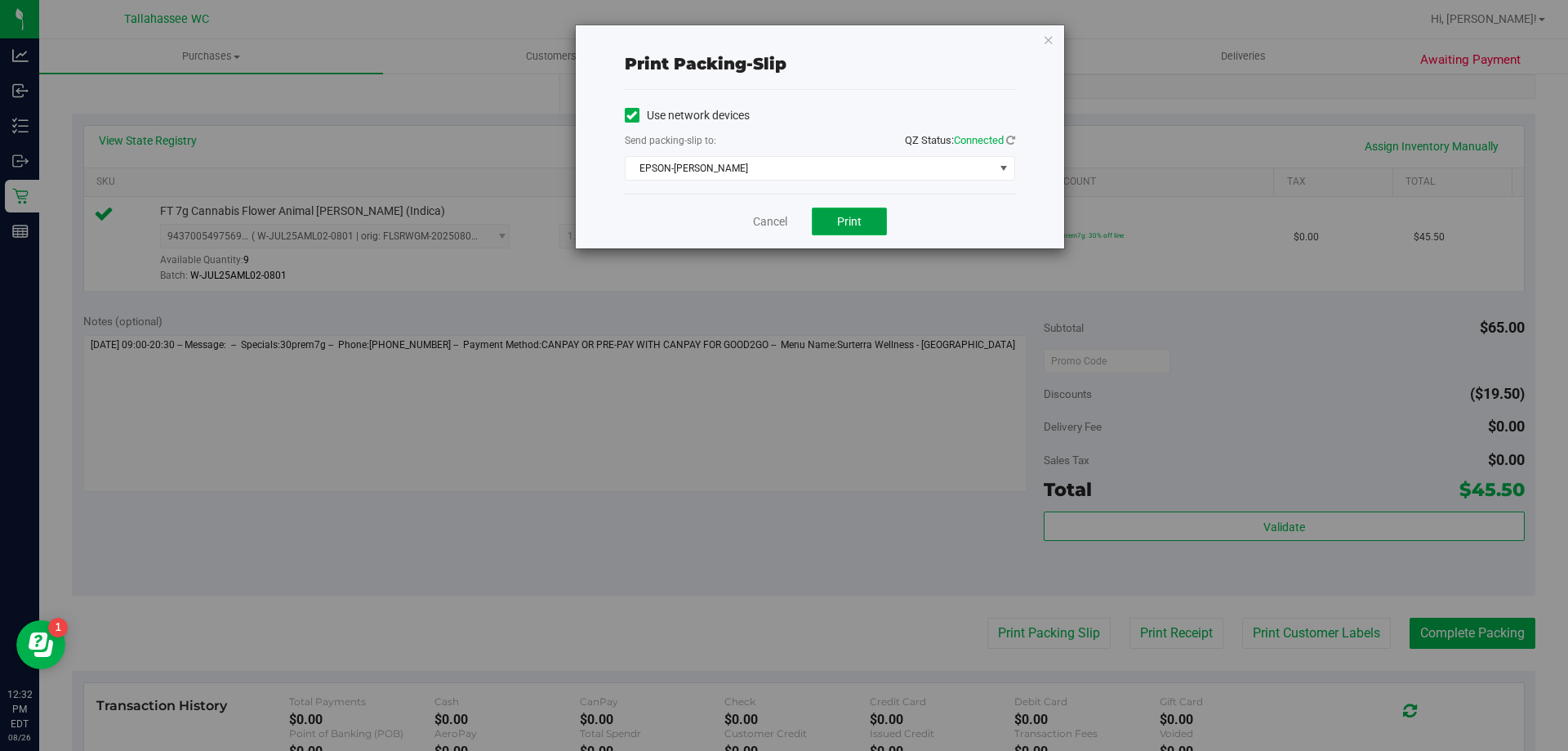
click at [823, 215] on button "Print" at bounding box center [848, 221] width 75 height 27
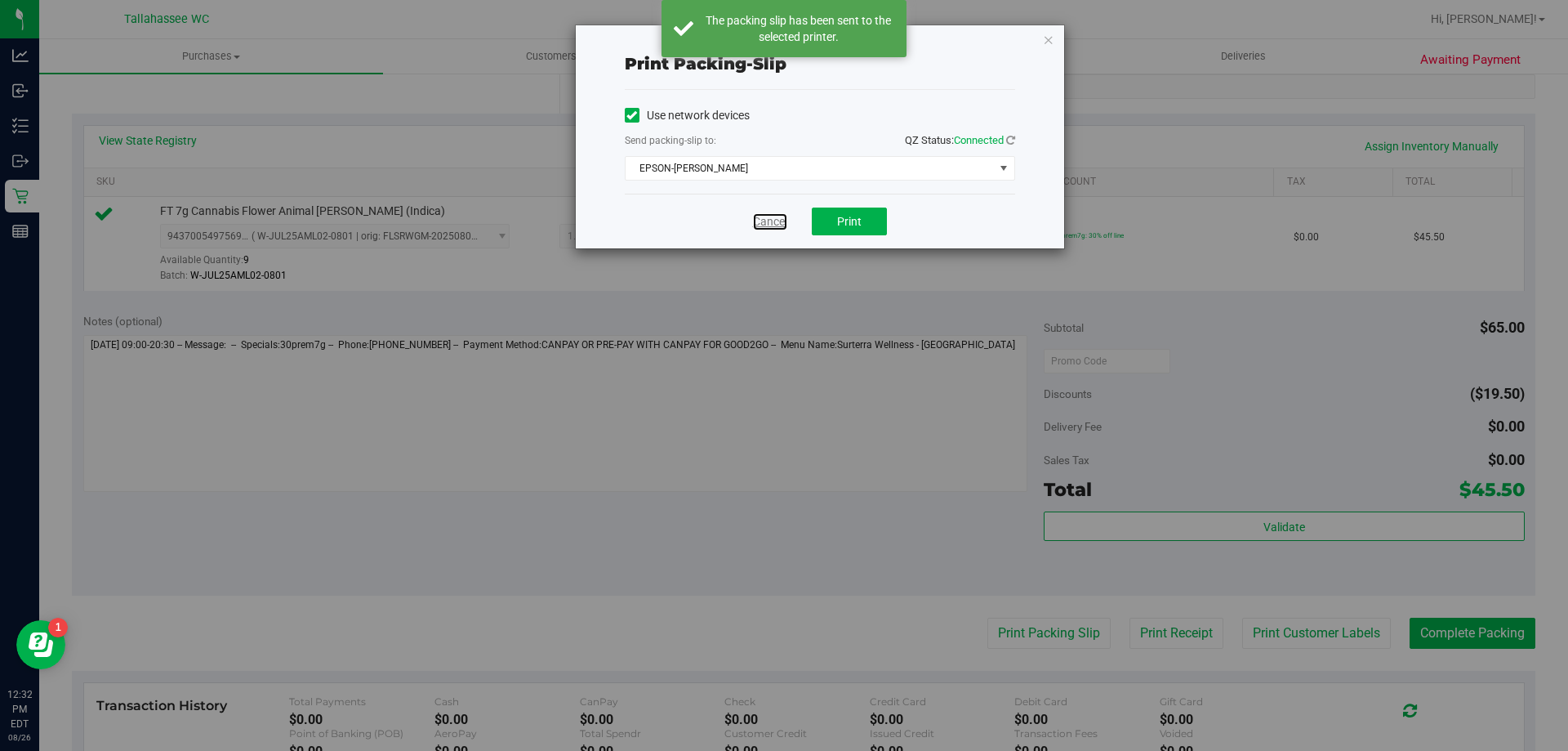
drag, startPoint x: 773, startPoint y: 220, endPoint x: 1265, endPoint y: 440, distance: 538.9
click at [775, 222] on link "Cancel" at bounding box center [770, 222] width 34 height 17
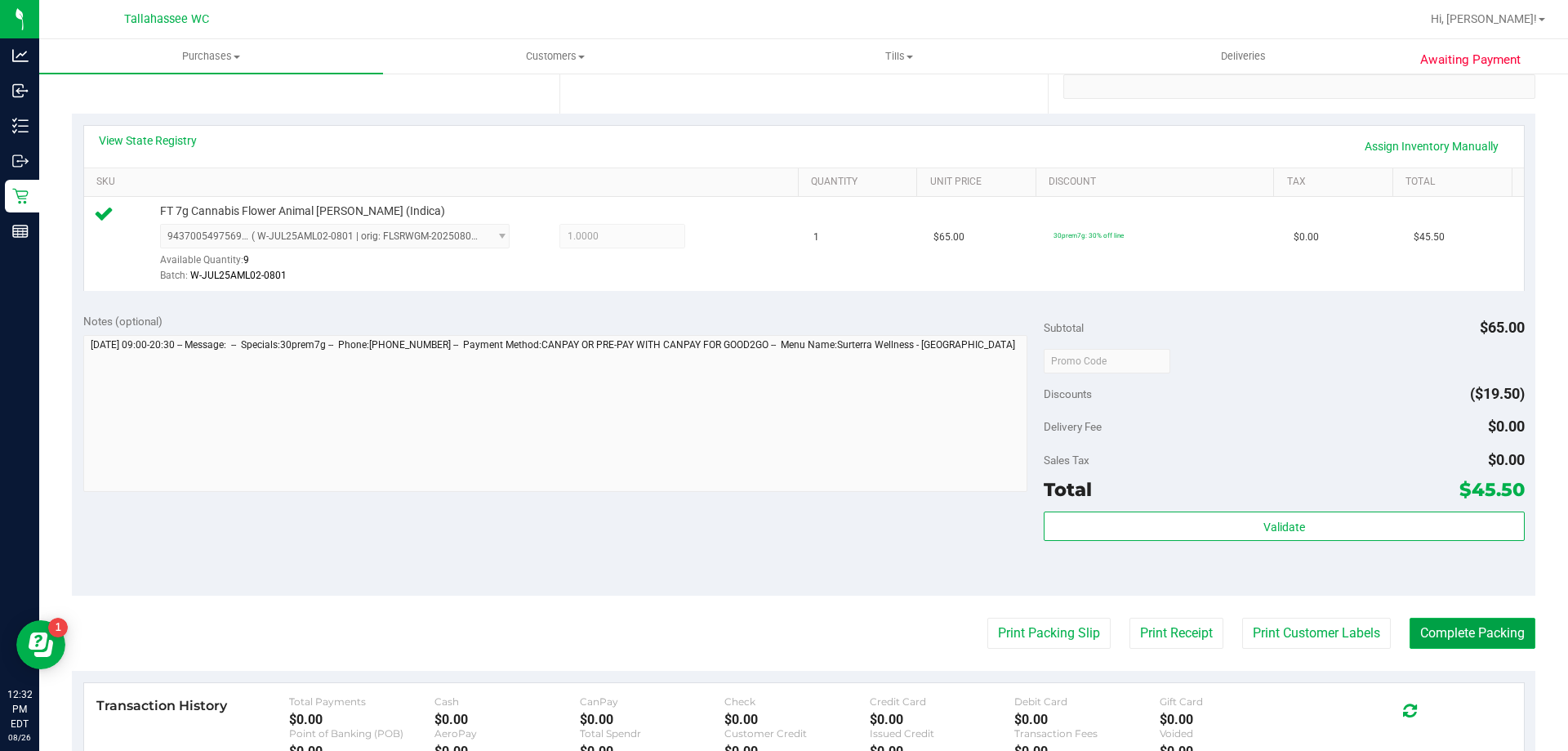
click at [1489, 638] on button "Complete Packing" at bounding box center [1472, 633] width 125 height 31
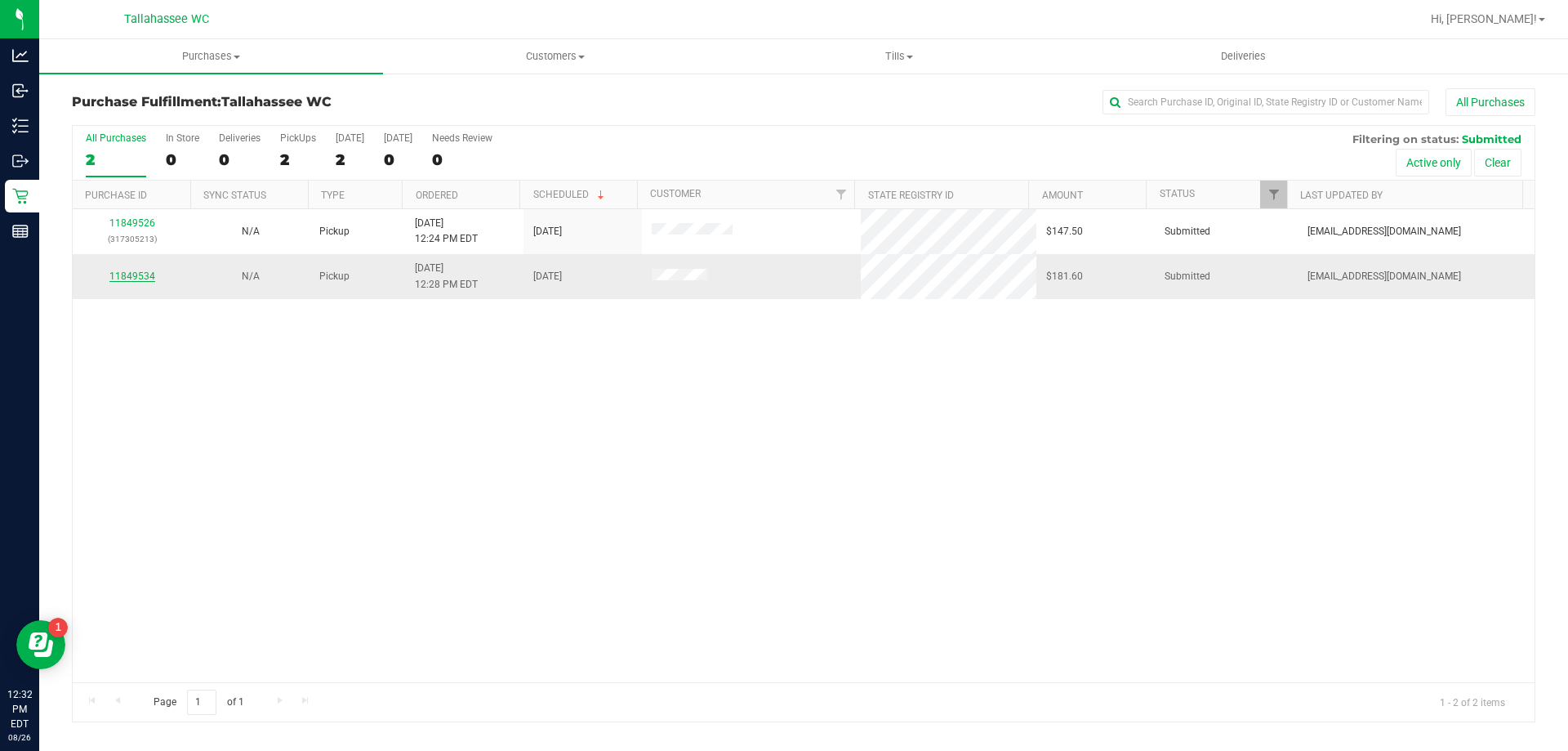
click at [125, 279] on link "11849534" at bounding box center [131, 276] width 46 height 11
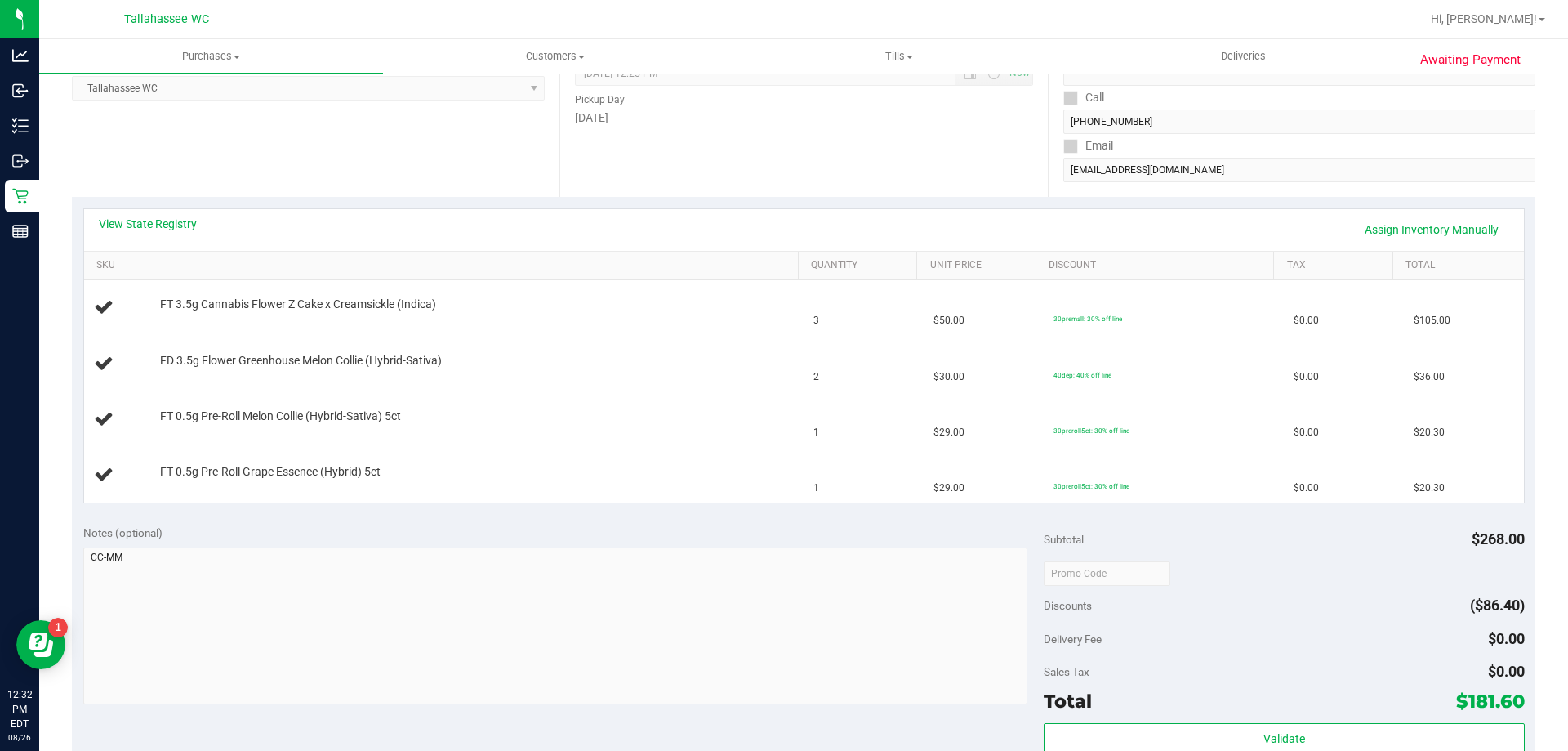
scroll to position [245, 0]
click at [173, 216] on link "View State Registry" at bounding box center [148, 222] width 98 height 16
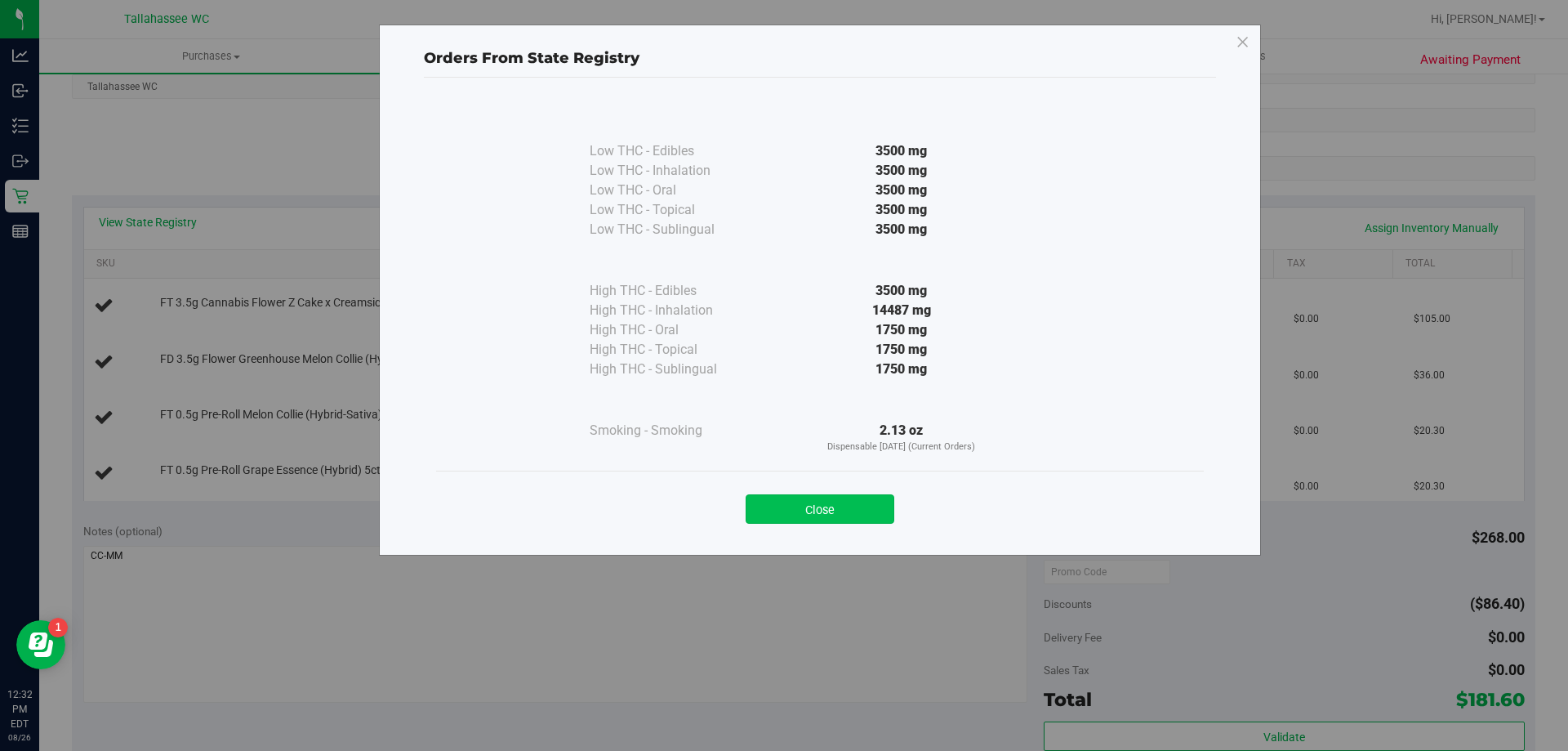
click at [836, 512] on button "Close" at bounding box center [819, 509] width 149 height 29
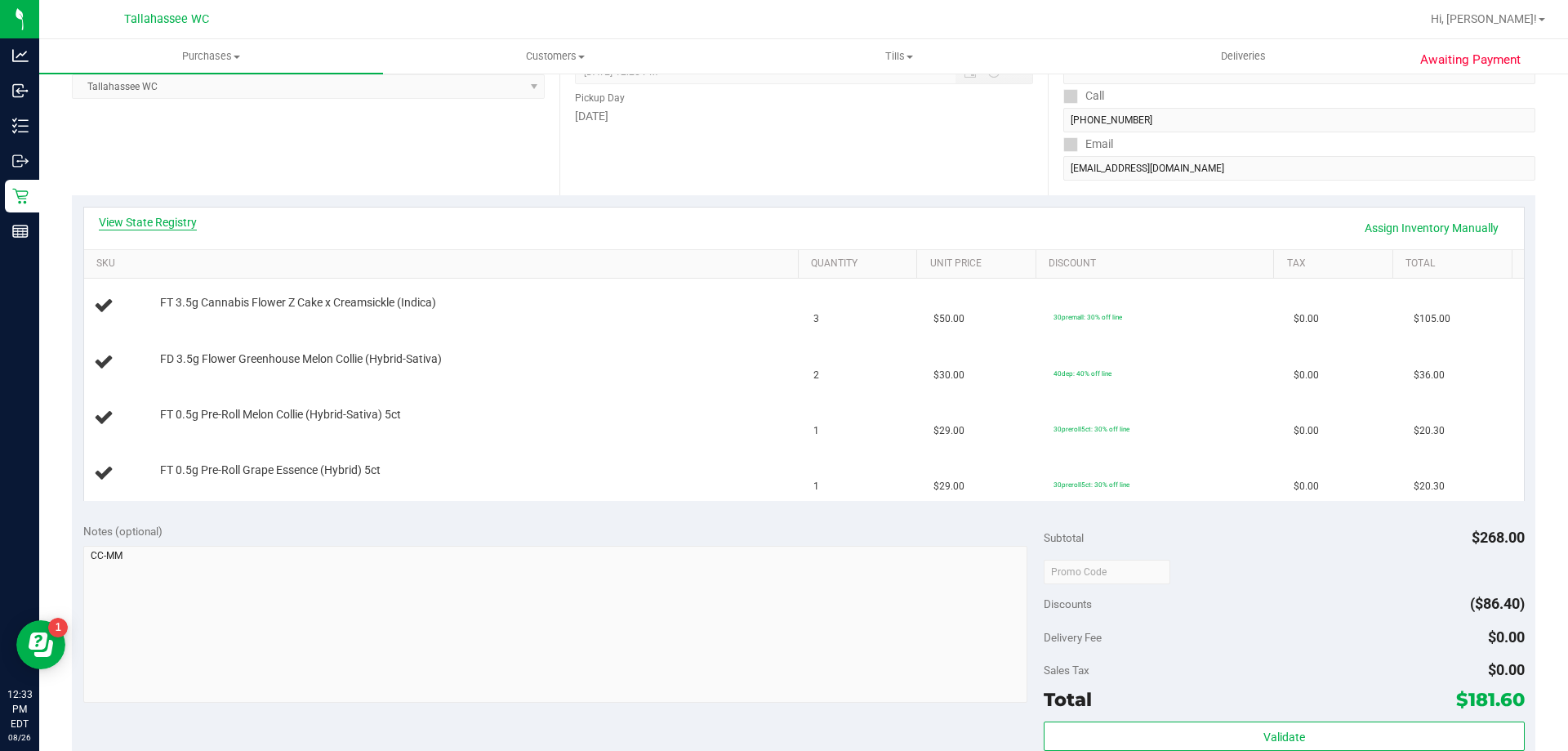
click at [146, 216] on link "View State Registry" at bounding box center [148, 222] width 98 height 16
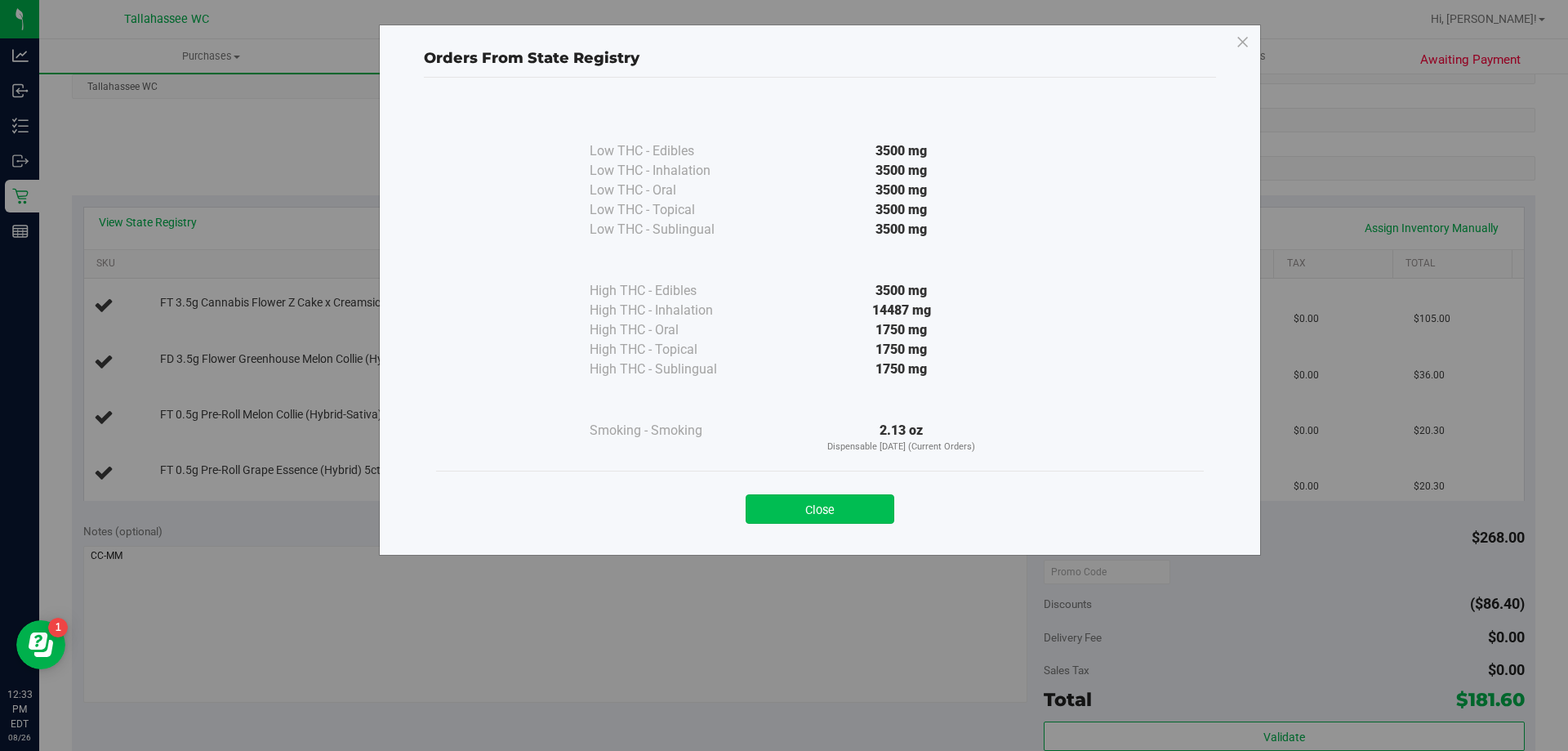
click at [767, 518] on button "Close" at bounding box center [819, 509] width 149 height 29
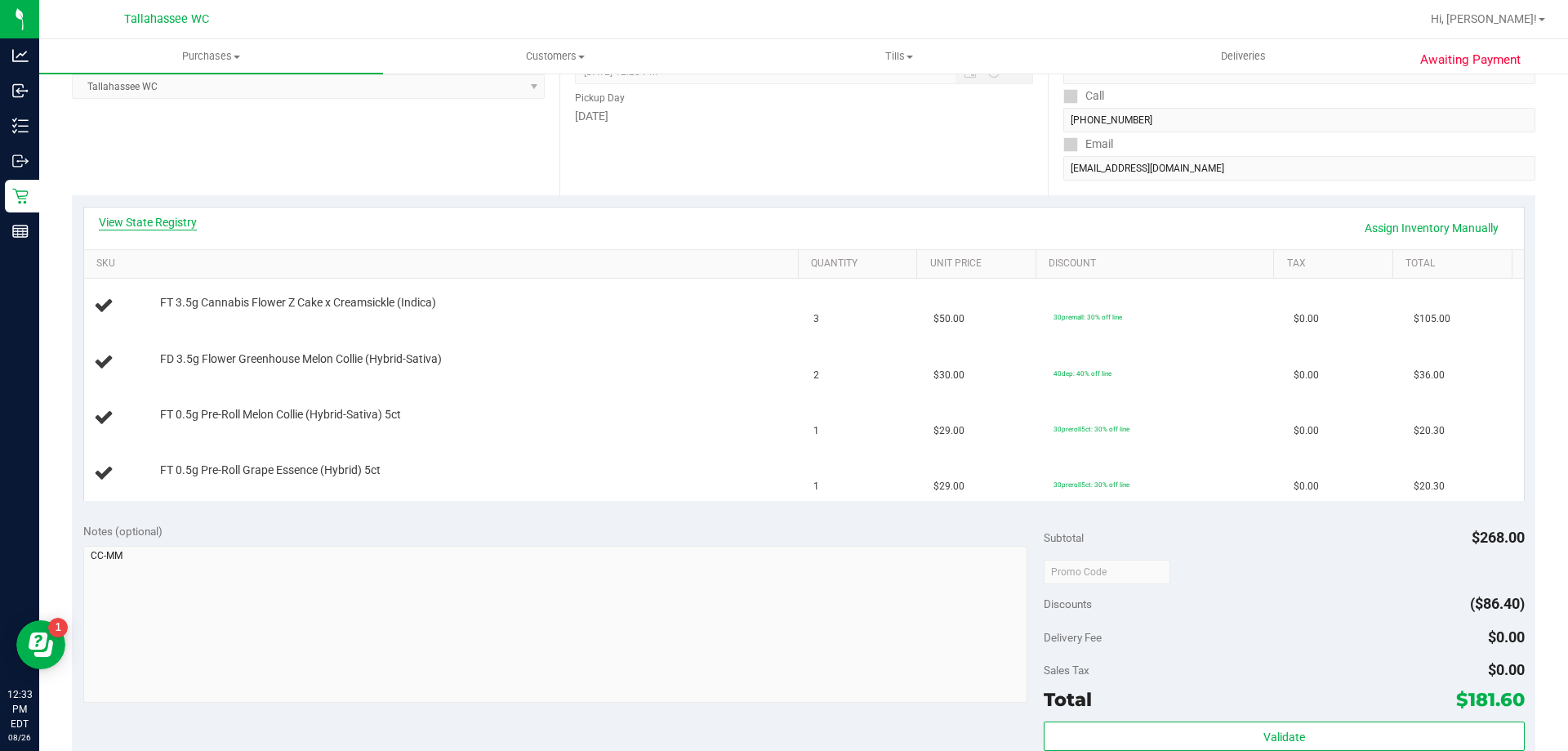
click at [152, 218] on link "View State Registry" at bounding box center [148, 222] width 98 height 16
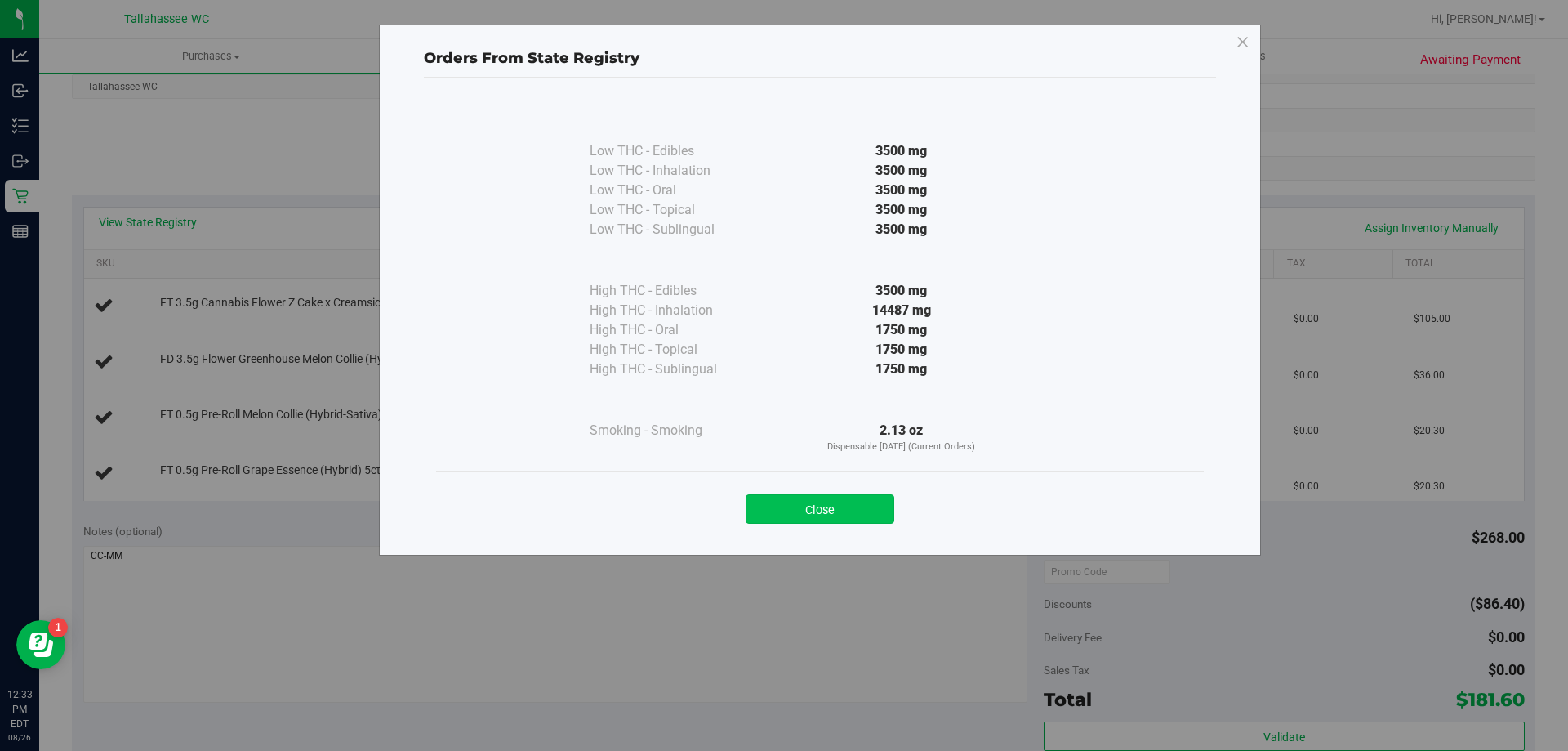
click at [765, 523] on button "Close" at bounding box center [819, 509] width 149 height 29
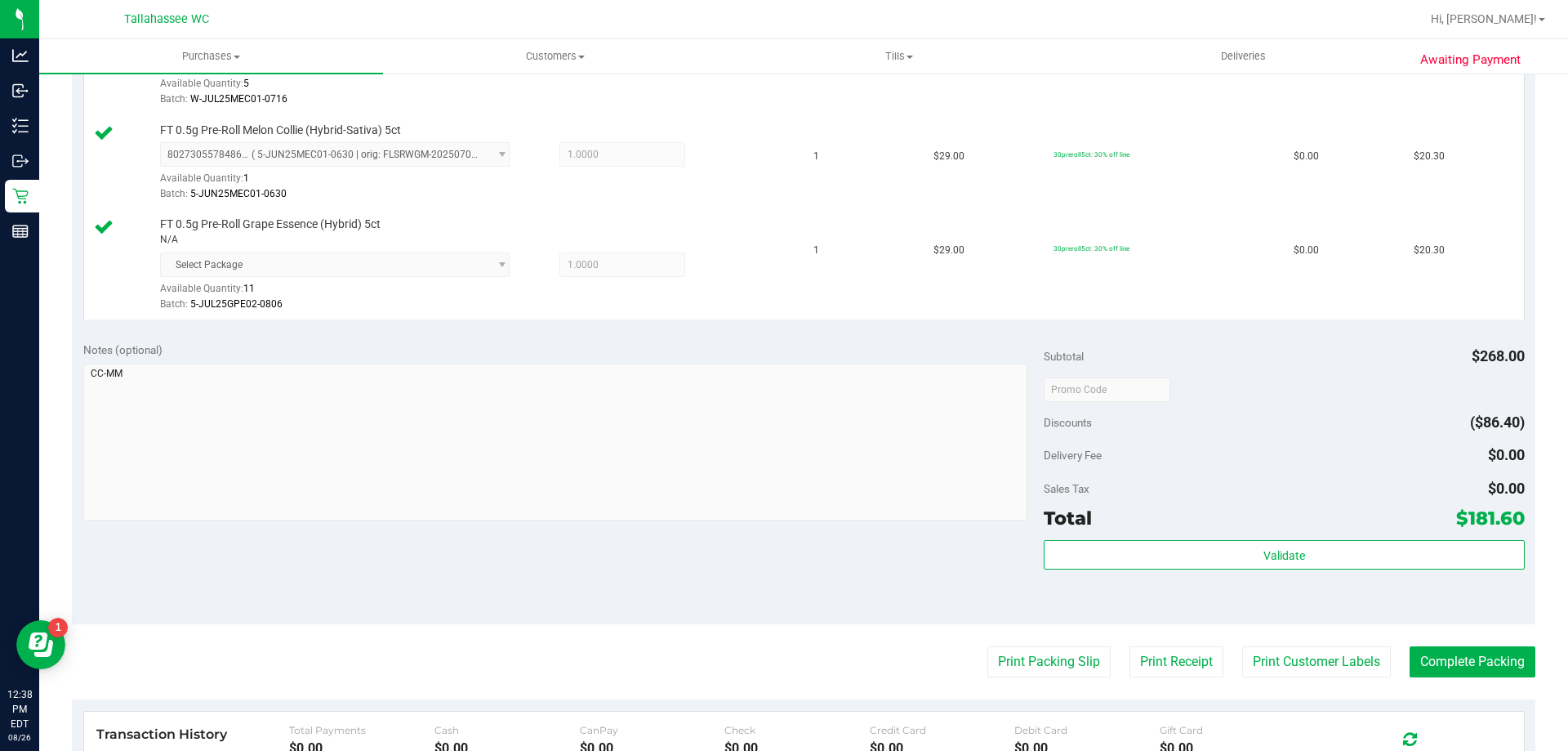
scroll to position [654, 0]
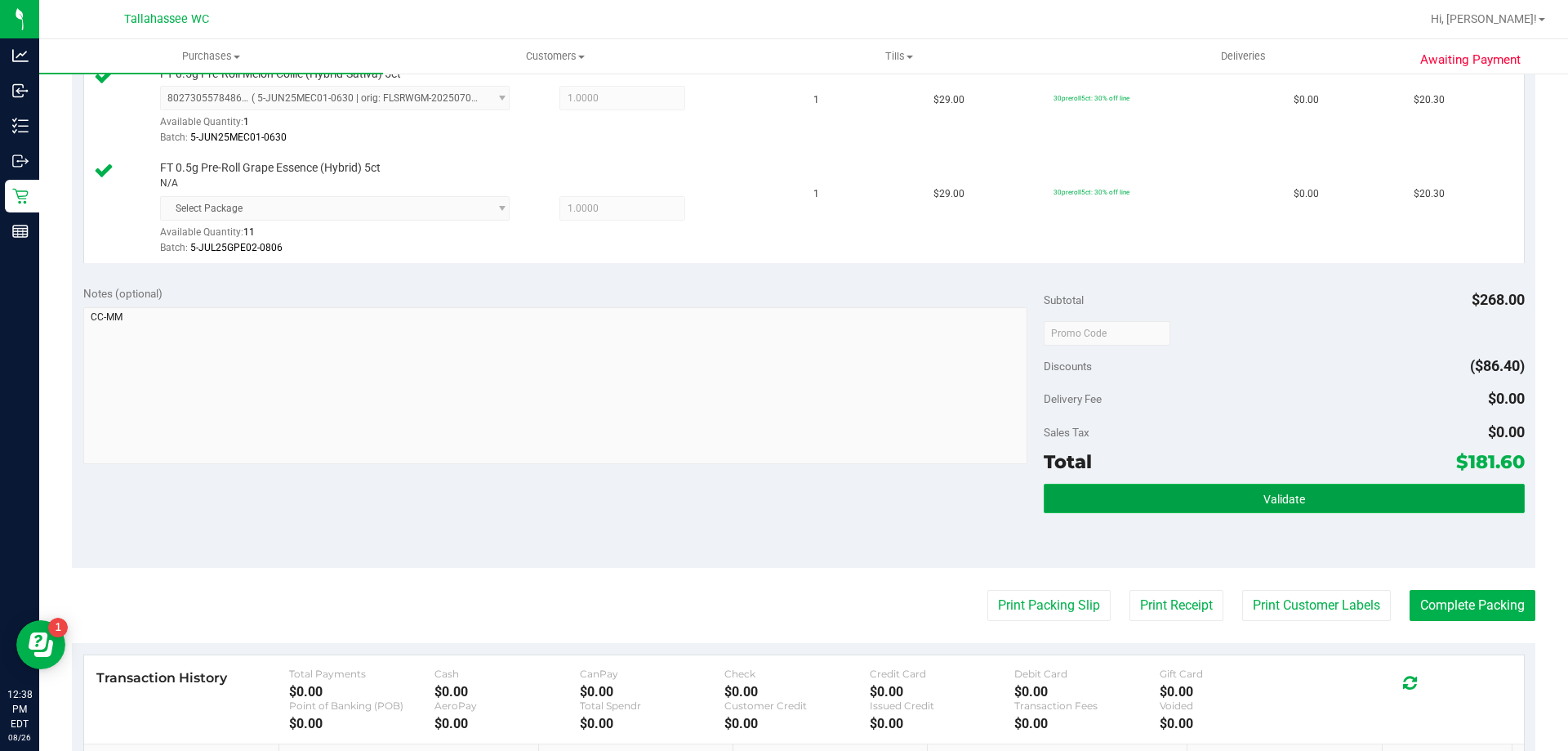
click at [1119, 499] on button "Validate" at bounding box center [1283, 498] width 480 height 29
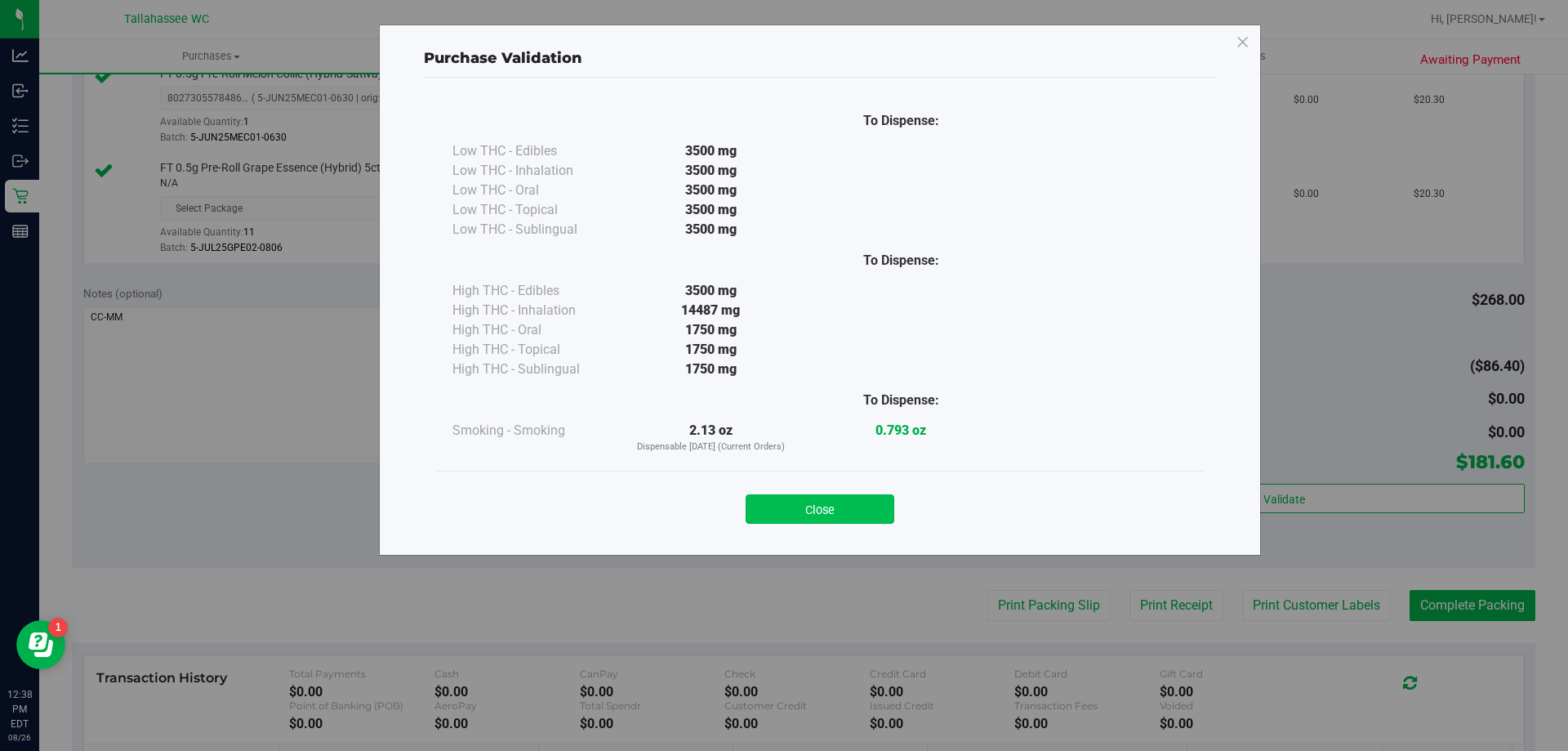
click at [855, 515] on button "Close" at bounding box center [819, 509] width 149 height 29
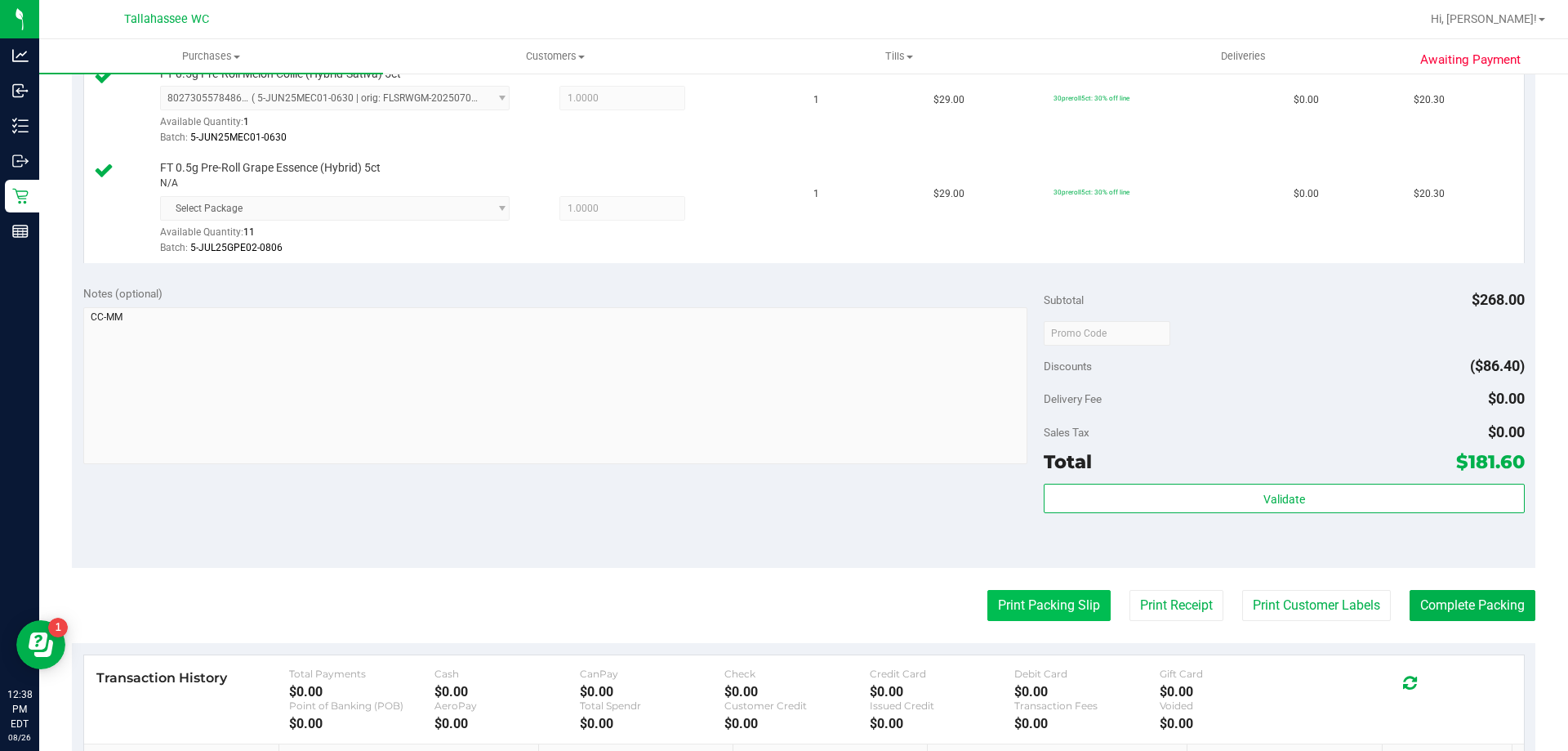
click at [988, 602] on button "Print Packing Slip" at bounding box center [1049, 605] width 124 height 31
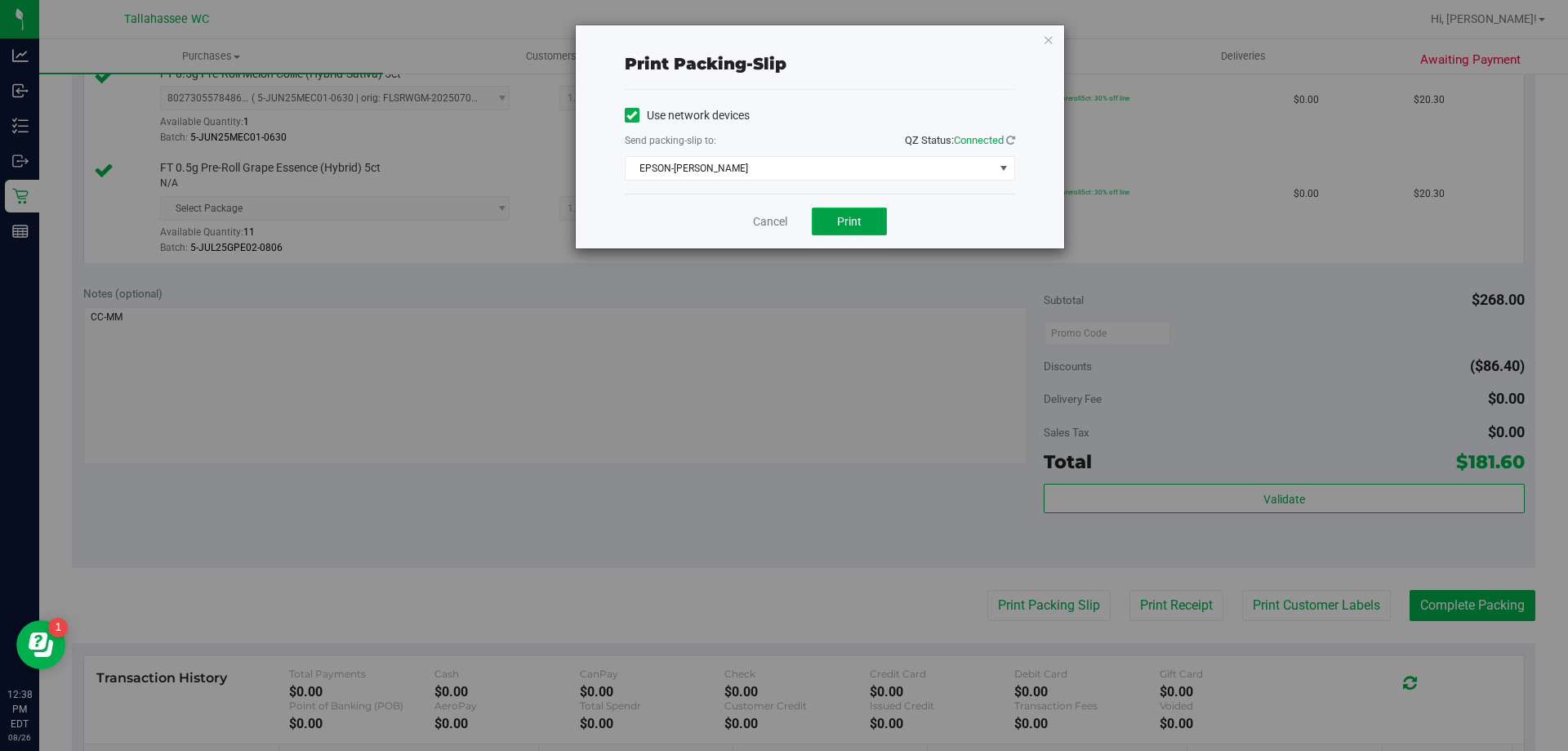
click at [830, 216] on button "Print" at bounding box center [848, 221] width 75 height 27
click at [785, 223] on link "Cancel" at bounding box center [770, 222] width 34 height 17
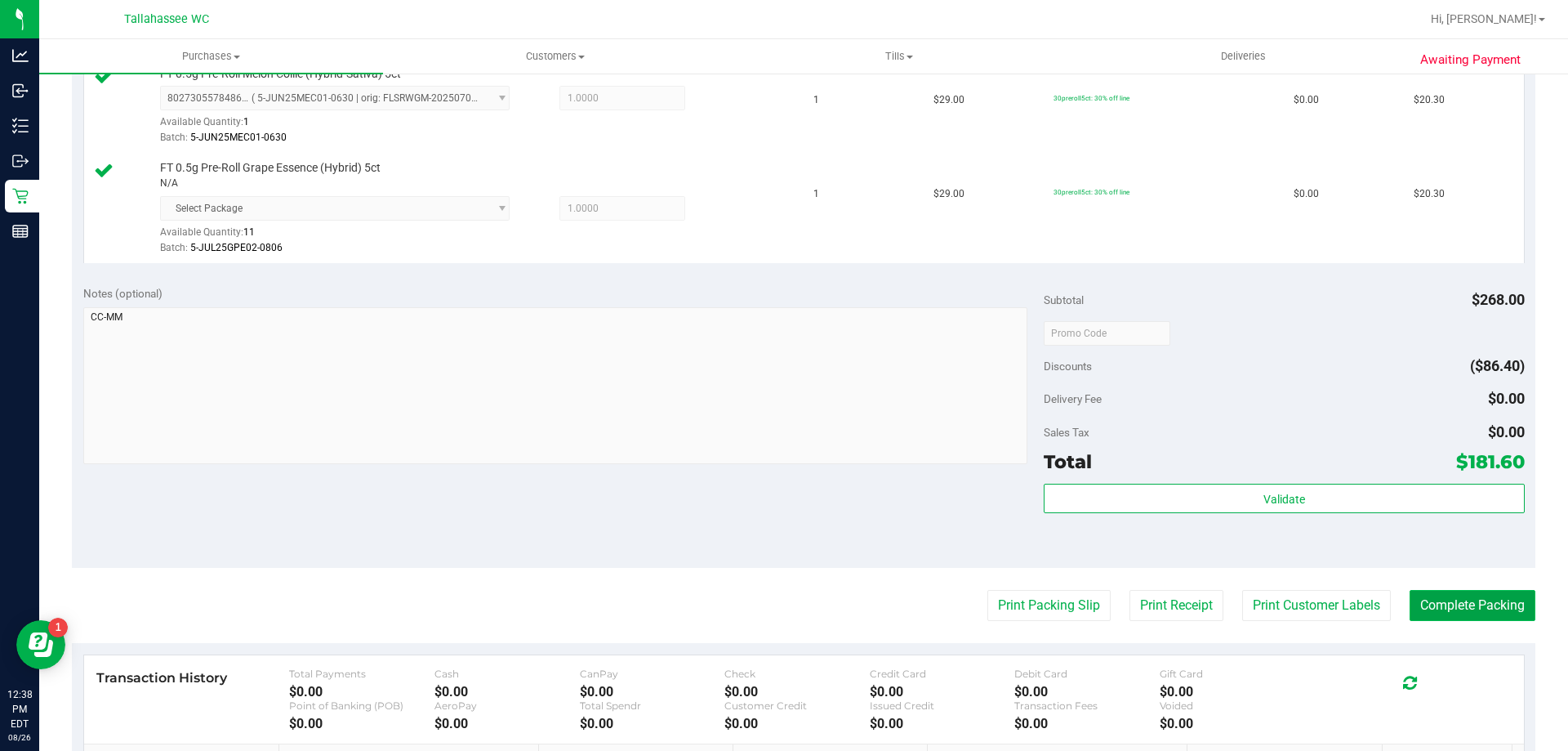
click at [1489, 603] on button "Complete Packing" at bounding box center [1472, 605] width 125 height 31
